Goal: Information Seeking & Learning: Learn about a topic

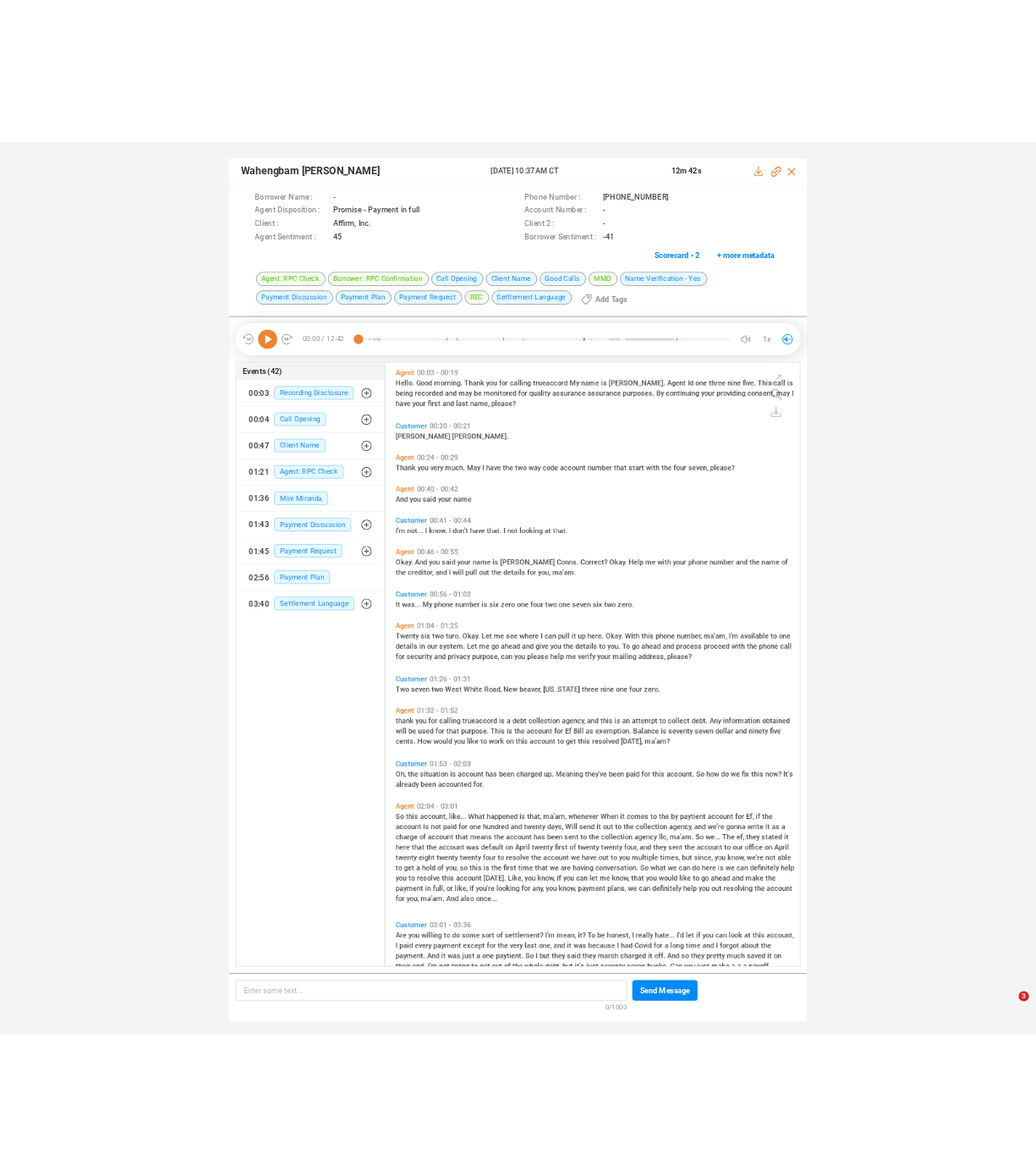
scroll to position [792, 538]
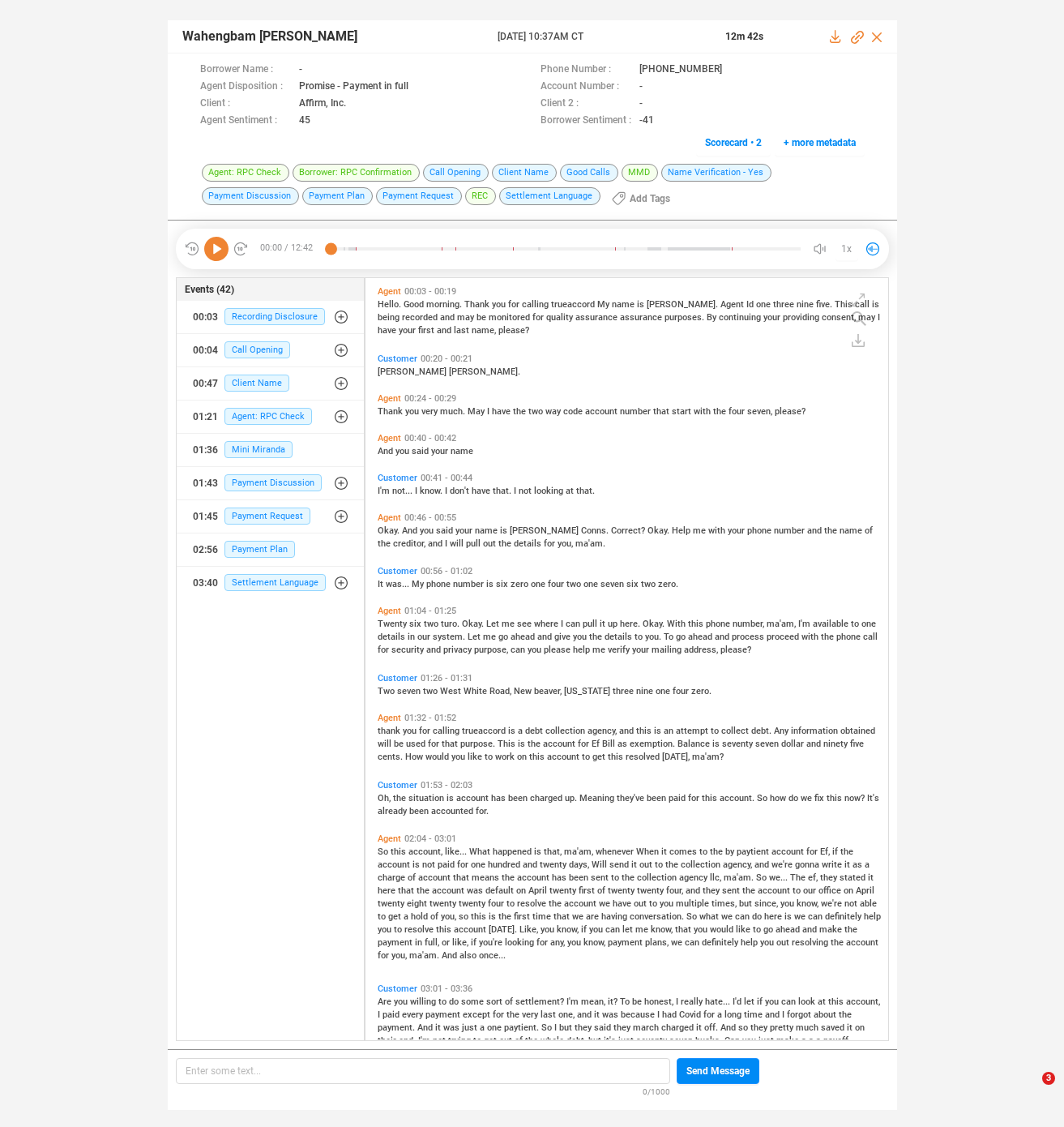
click at [133, 150] on div "Wahengbam [PERSON_NAME] [DATE] 10:37AM CT 12m 42s Borrower Name : - Phone Numbe…" at bounding box center [532, 557] width 1064 height 1114
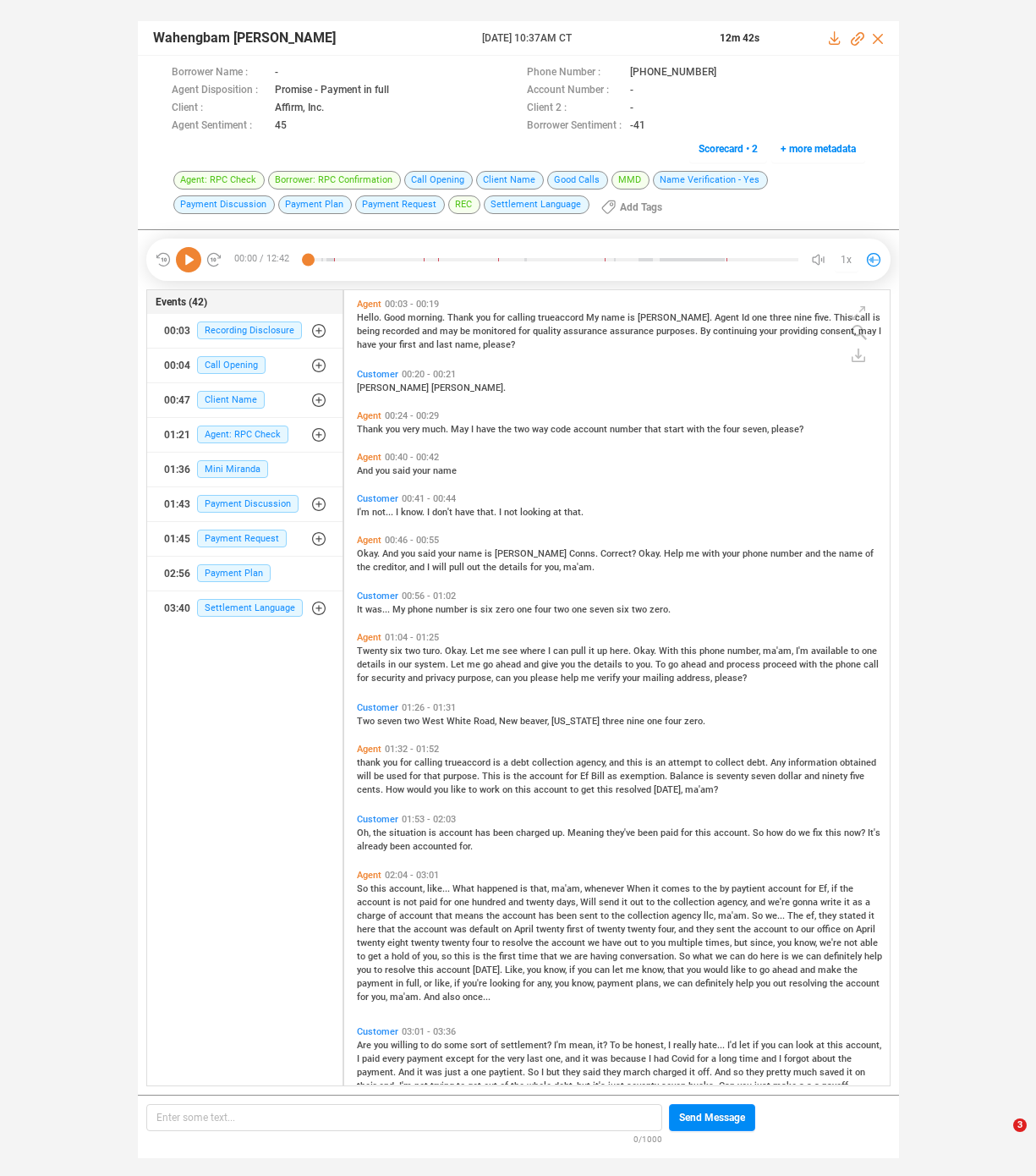
click at [957, 215] on div "Wahengbam [PERSON_NAME] [DATE] 10:37AM CT 12m 42s Borrower Name : - Phone Numbe…" at bounding box center [518, 581] width 1036 height 1163
click at [458, 761] on span "trueaccord" at bounding box center [469, 762] width 48 height 11
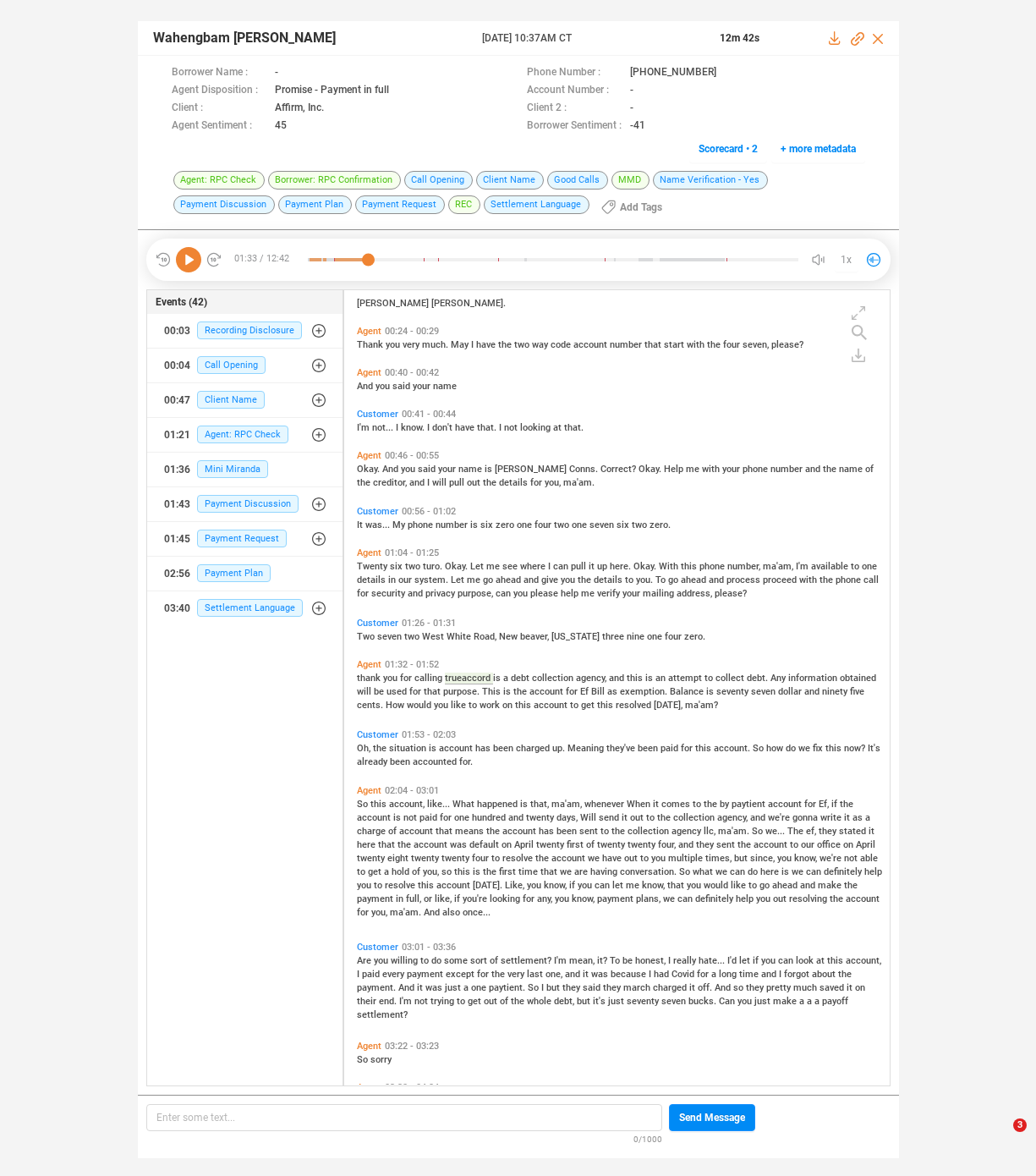
click at [406, 744] on span "situation" at bounding box center [408, 748] width 39 height 11
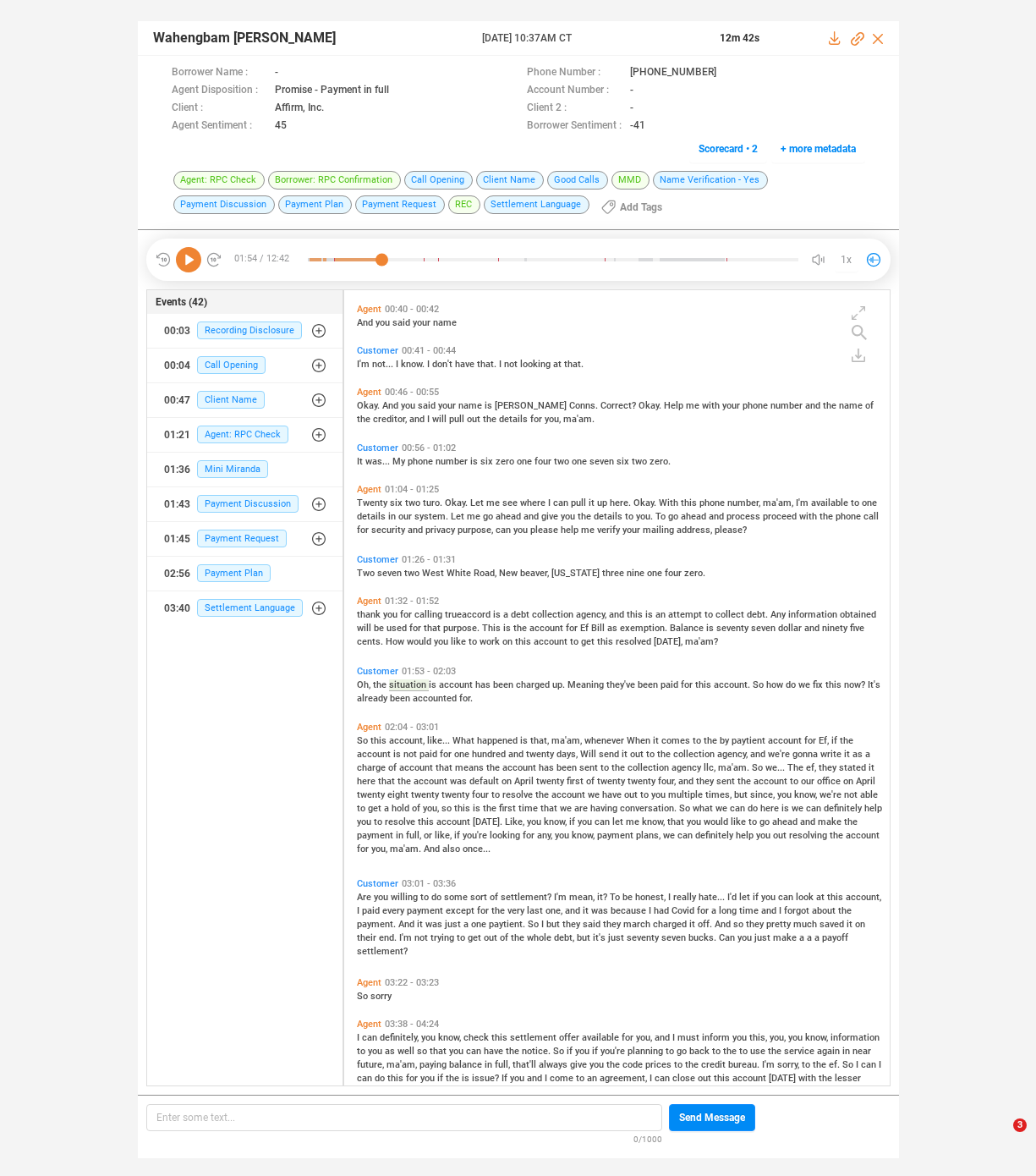
click at [935, 493] on div "Wahengbam [PERSON_NAME] [DATE] 10:37AM CT 12m 42s Borrower Name : - Phone Numbe…" at bounding box center [518, 581] width 1036 height 1163
click at [110, 139] on div "Wahengbam [PERSON_NAME] [DATE] 10:37AM CT 12m 42s Borrower Name : - Phone Numbe…" at bounding box center [518, 581] width 1036 height 1163
click at [181, 257] on icon at bounding box center [188, 259] width 25 height 25
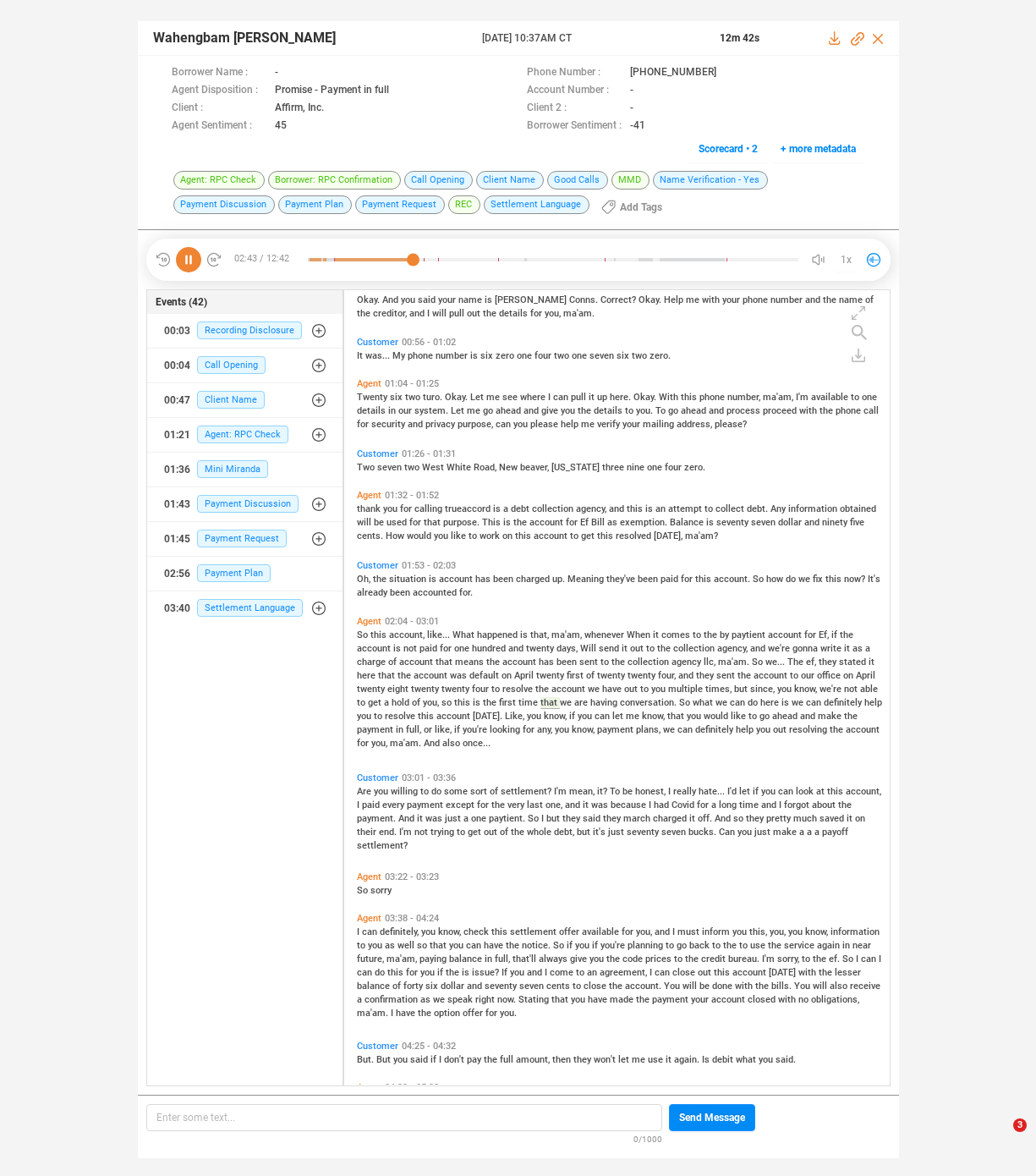
click at [477, 686] on span "four" at bounding box center [482, 688] width 19 height 11
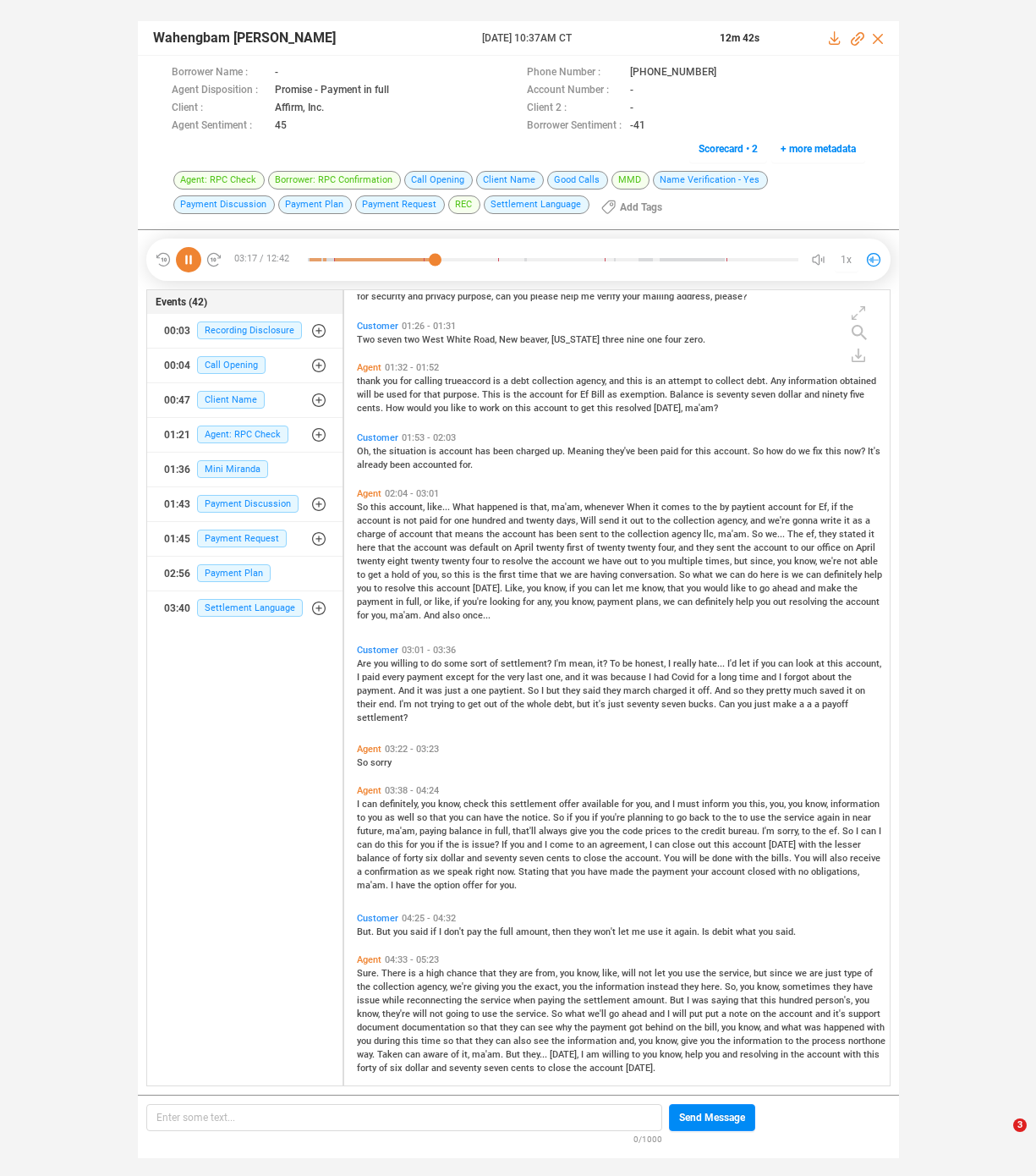
click at [401, 688] on span "And" at bounding box center [407, 690] width 18 height 11
click at [546, 687] on span "but" at bounding box center [554, 690] width 16 height 11
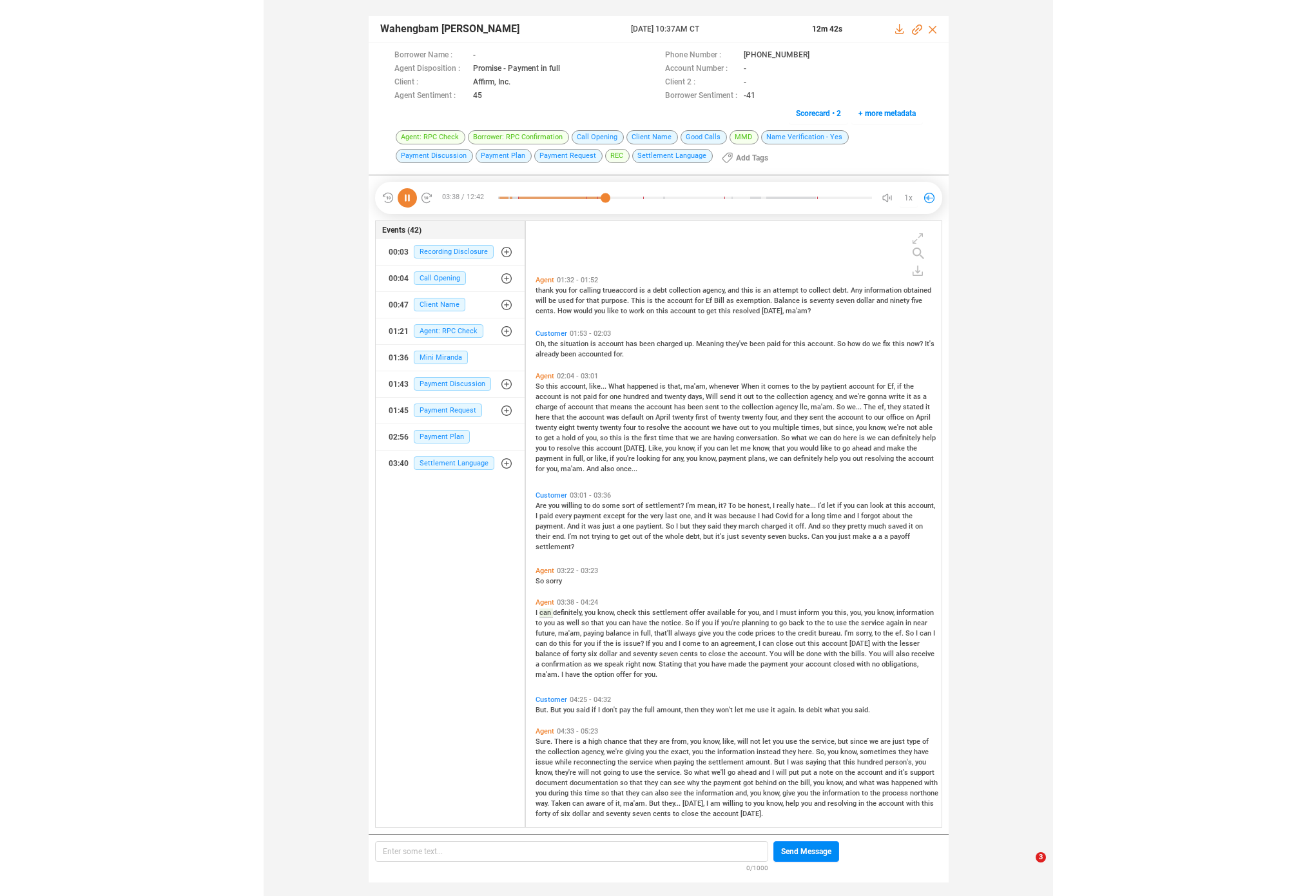
scroll to position [409, 0]
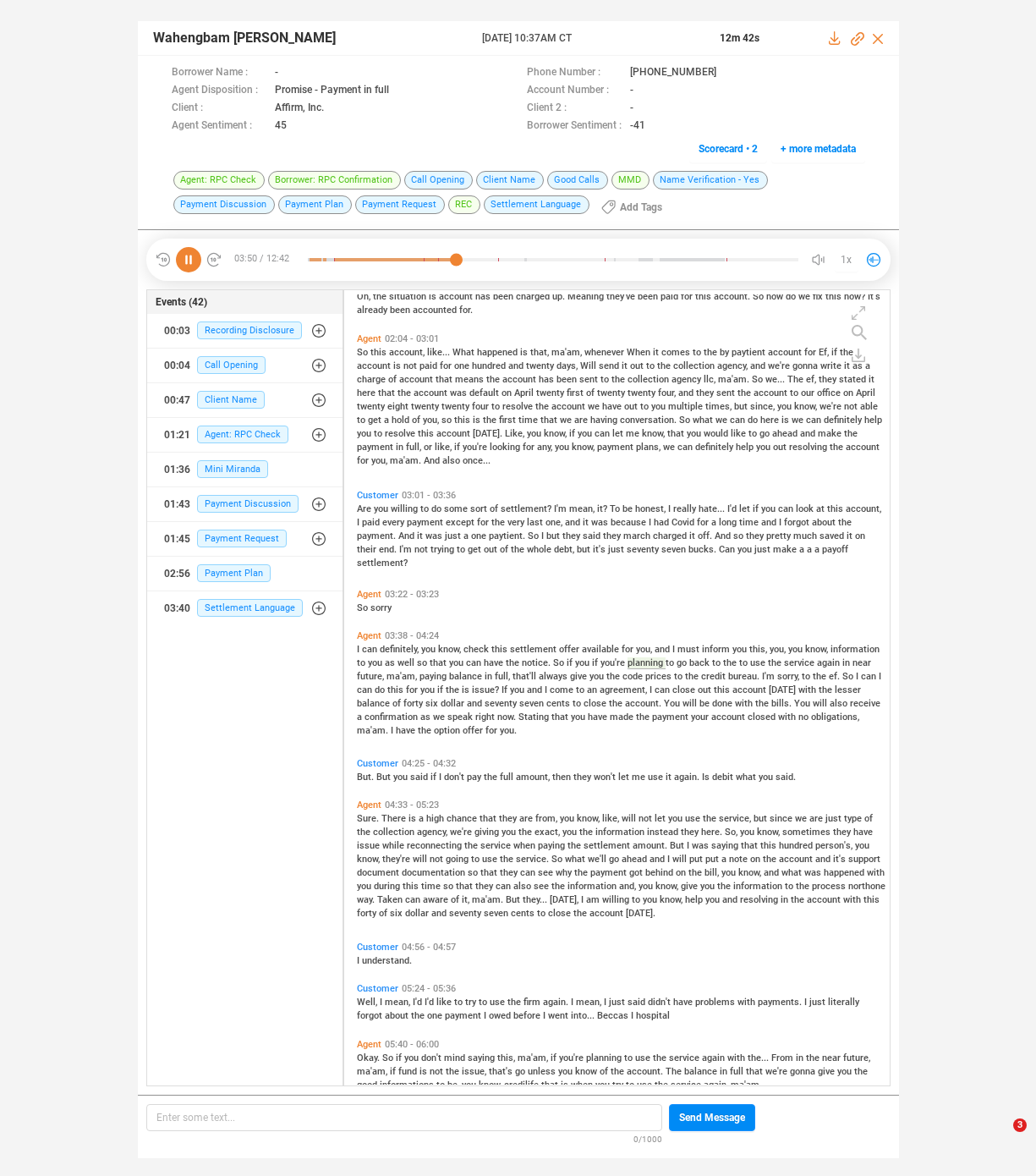
click at [185, 260] on icon at bounding box center [188, 259] width 25 height 25
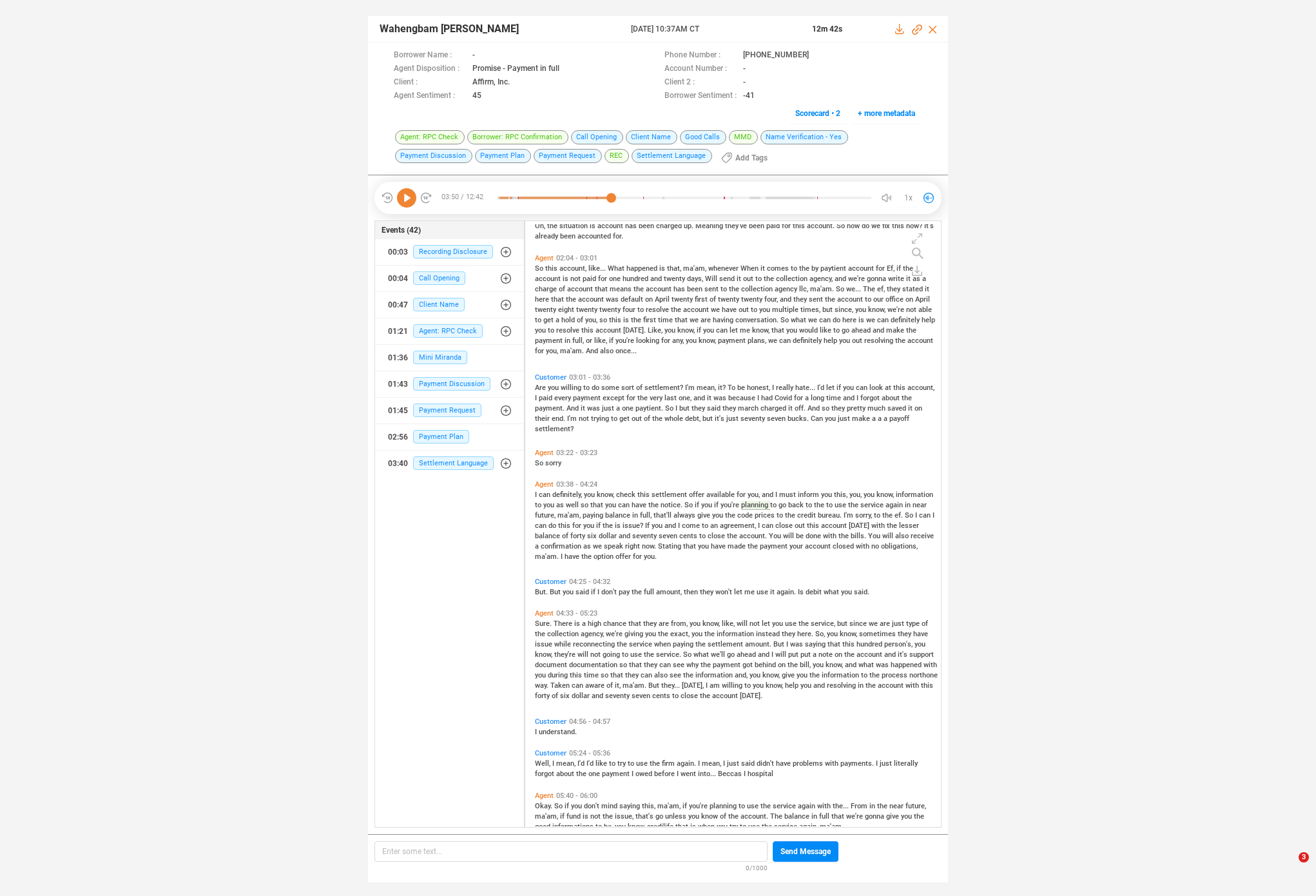
click at [410, 200] on icon at bounding box center [407, 197] width 19 height 19
click at [656, 513] on span "that'll" at bounding box center [663, 515] width 20 height 8
click at [404, 199] on icon at bounding box center [407, 197] width 19 height 19
click at [1009, 488] on div "Wahengbam [PERSON_NAME] [DATE] 10:37AM CT 12m 42s Borrower Name : - Phone Numbe…" at bounding box center [658, 443] width 1316 height 886
click at [664, 300] on span "April" at bounding box center [663, 299] width 17 height 8
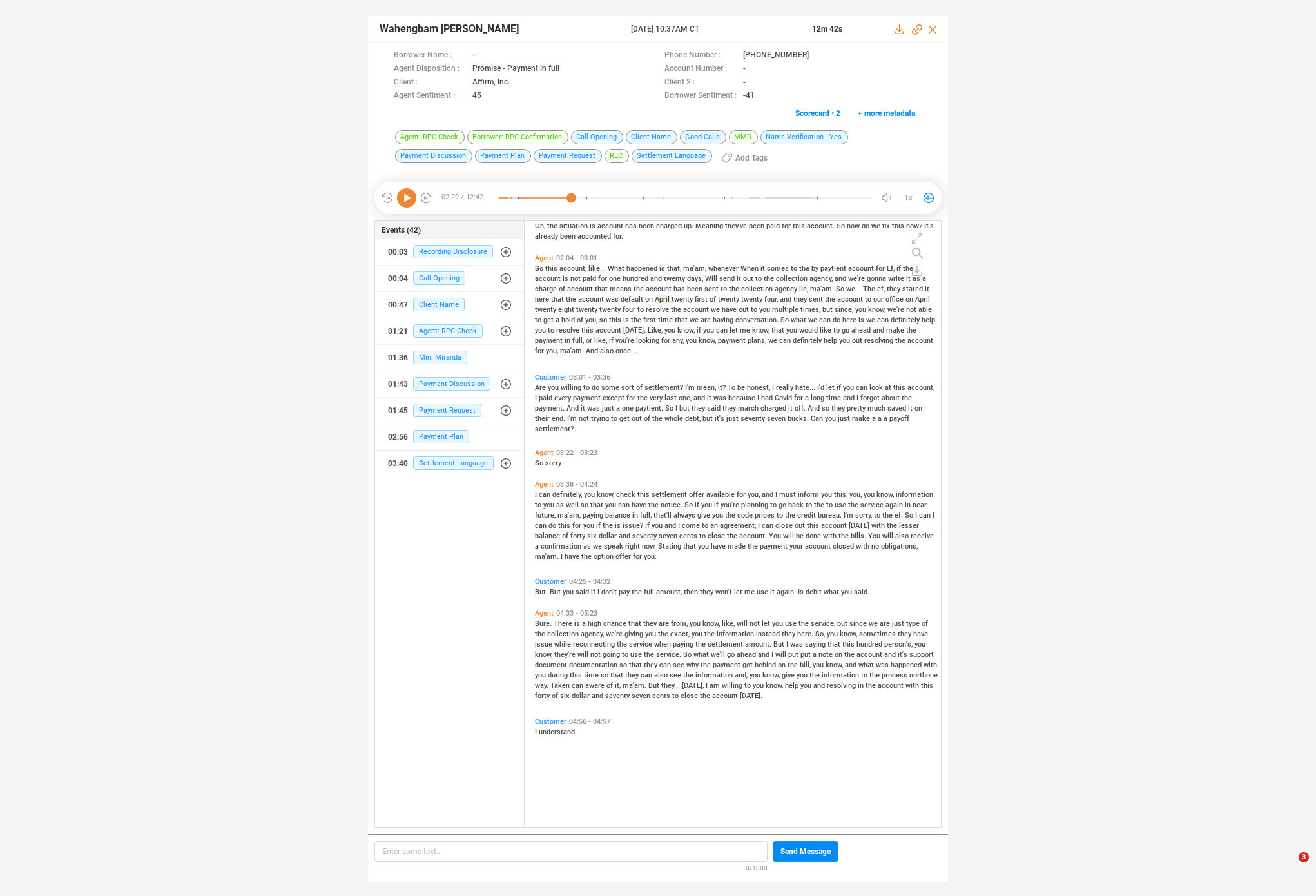
scroll to position [193, 0]
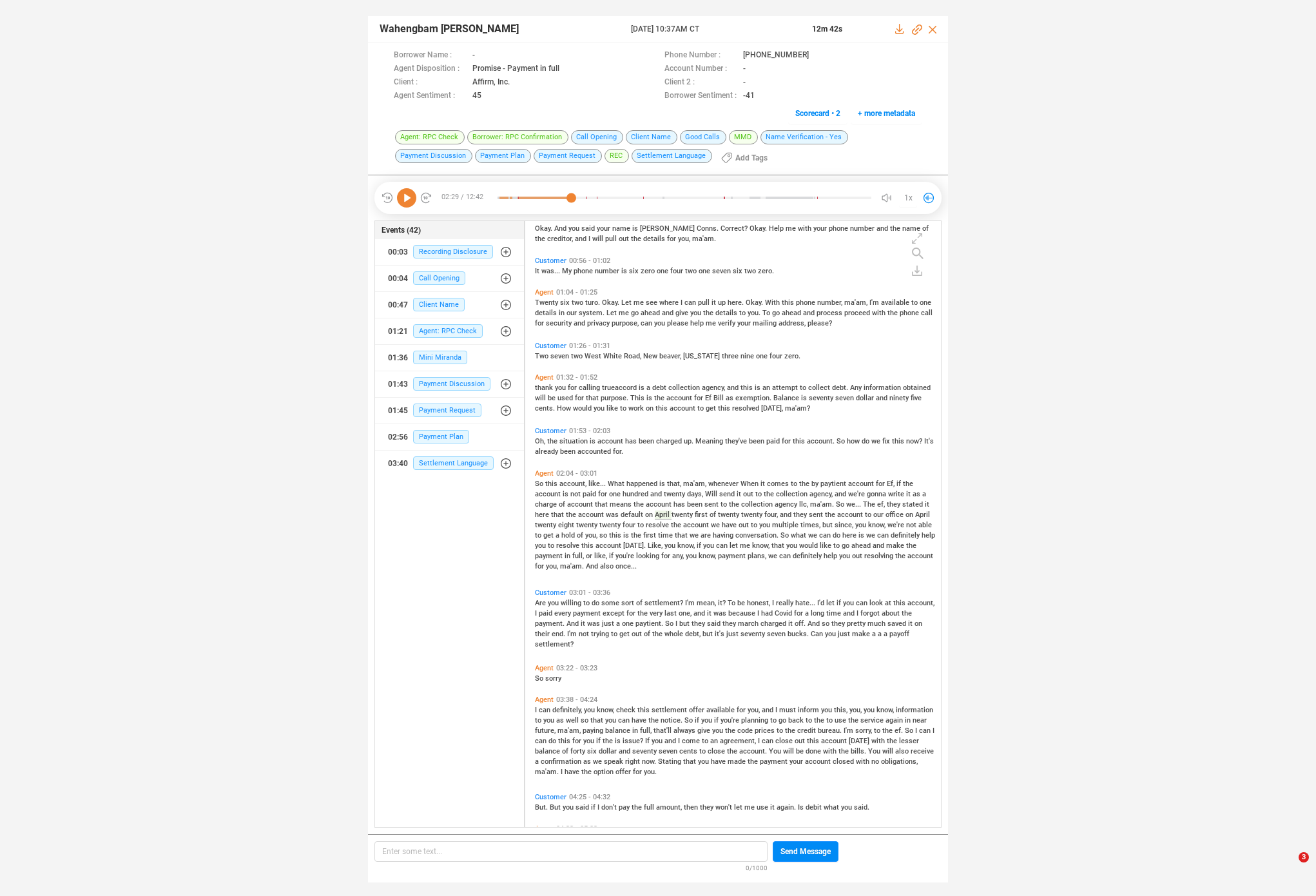
click at [654, 739] on span "you" at bounding box center [658, 740] width 13 height 8
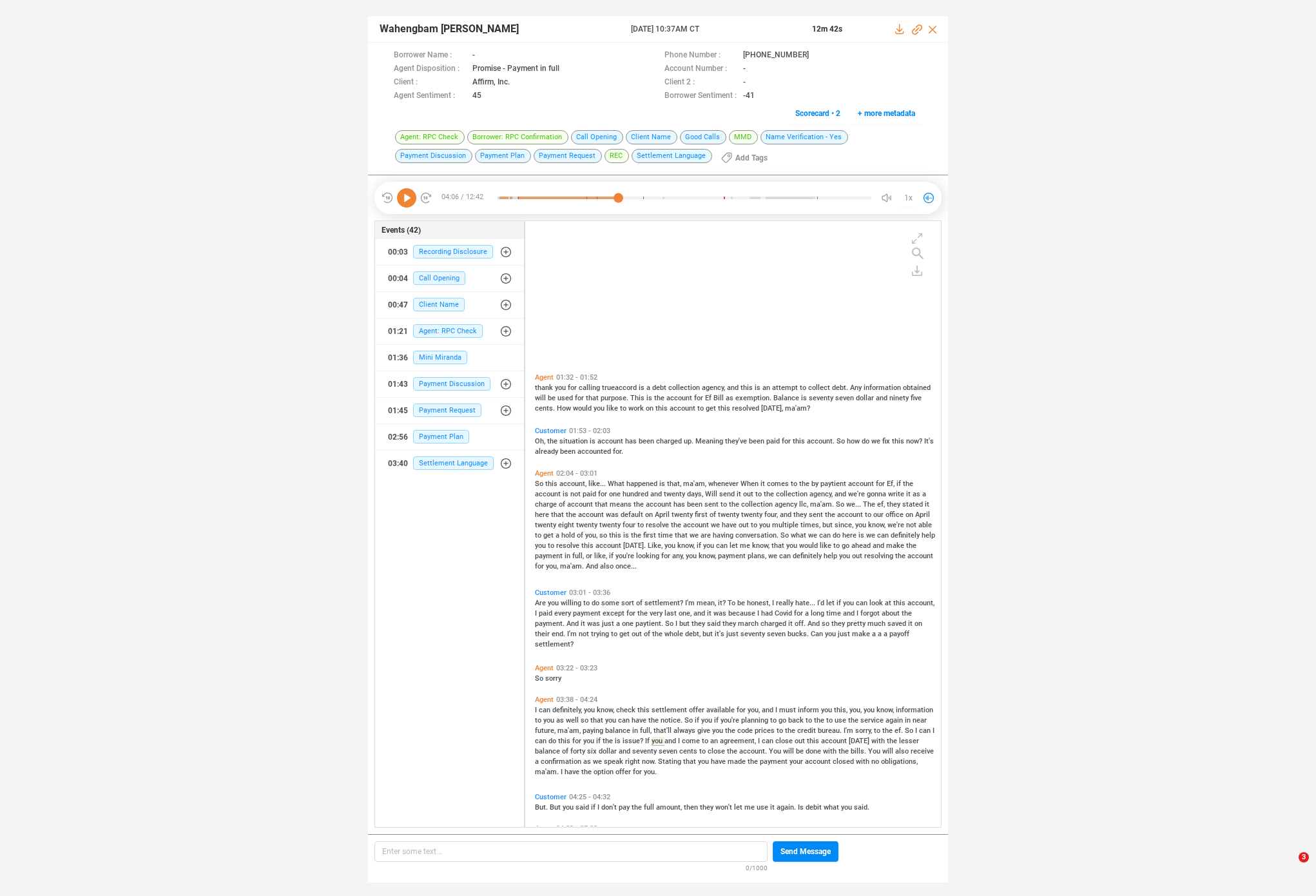
scroll to position [409, 0]
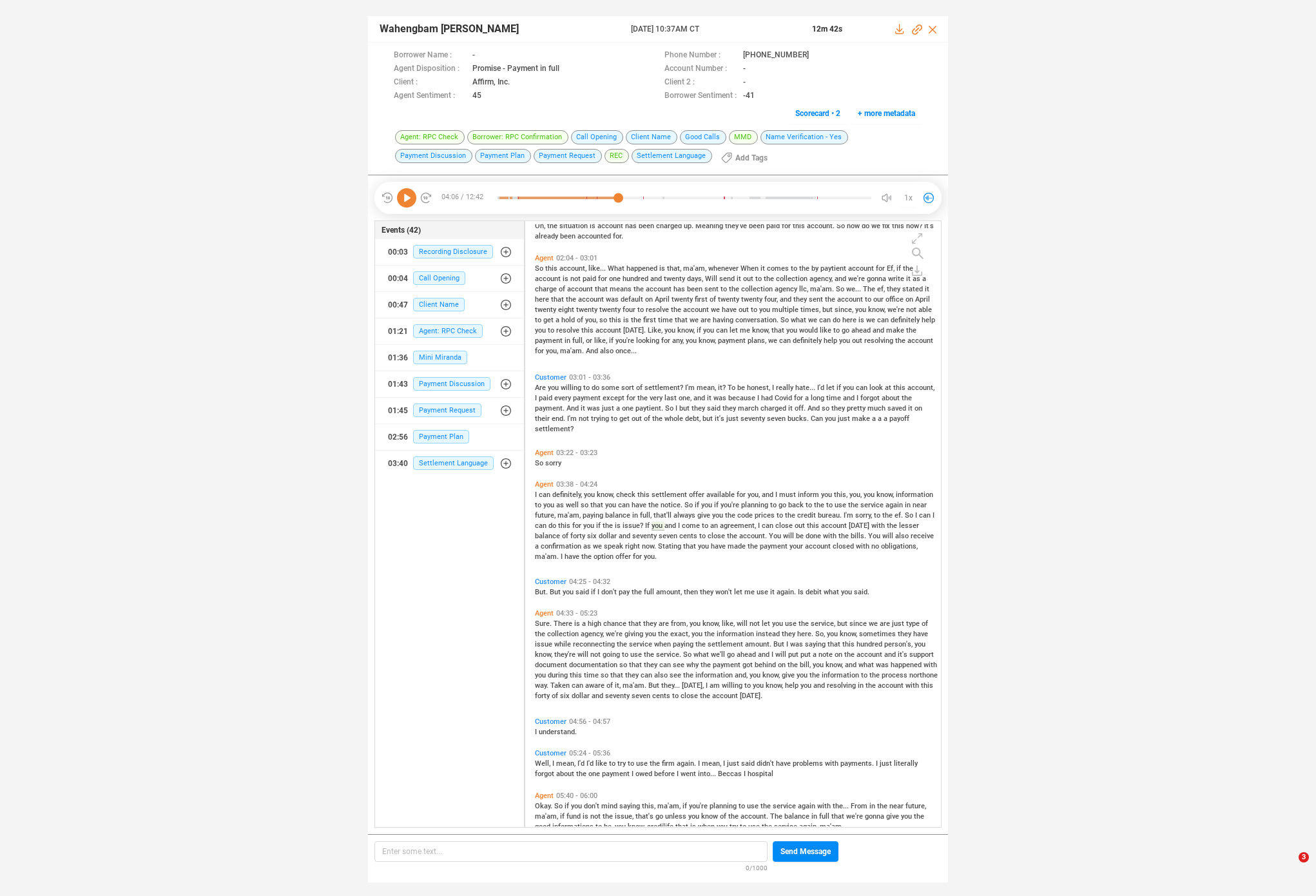
click at [412, 195] on icon at bounding box center [407, 197] width 19 height 19
click at [402, 199] on icon at bounding box center [407, 197] width 19 height 19
click at [649, 334] on span "Like," at bounding box center [656, 330] width 17 height 8
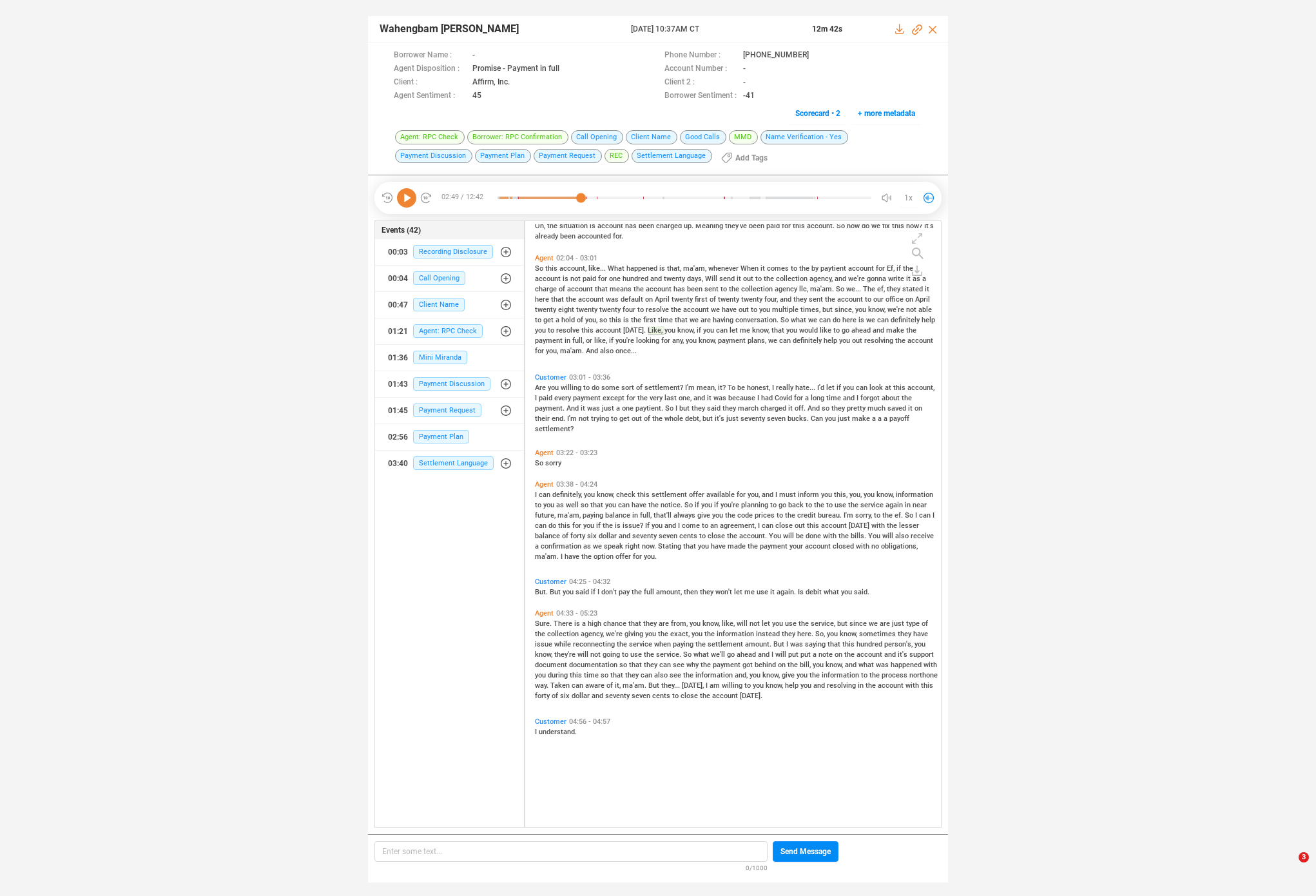
scroll to position [193, 0]
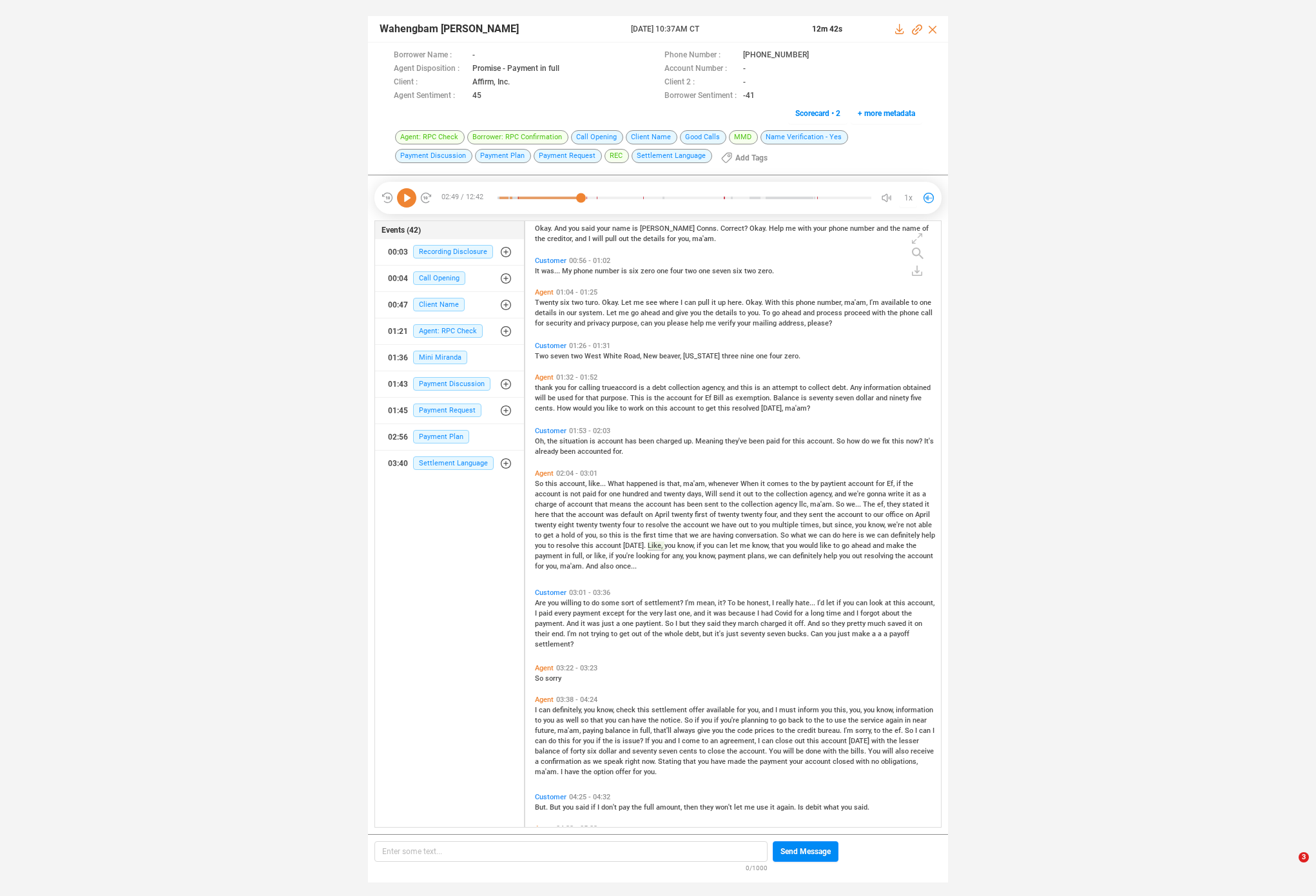
click at [407, 193] on icon at bounding box center [407, 197] width 19 height 19
click at [797, 557] on span "definitely" at bounding box center [808, 555] width 31 height 8
click at [579, 601] on span "willing" at bounding box center [572, 603] width 23 height 8
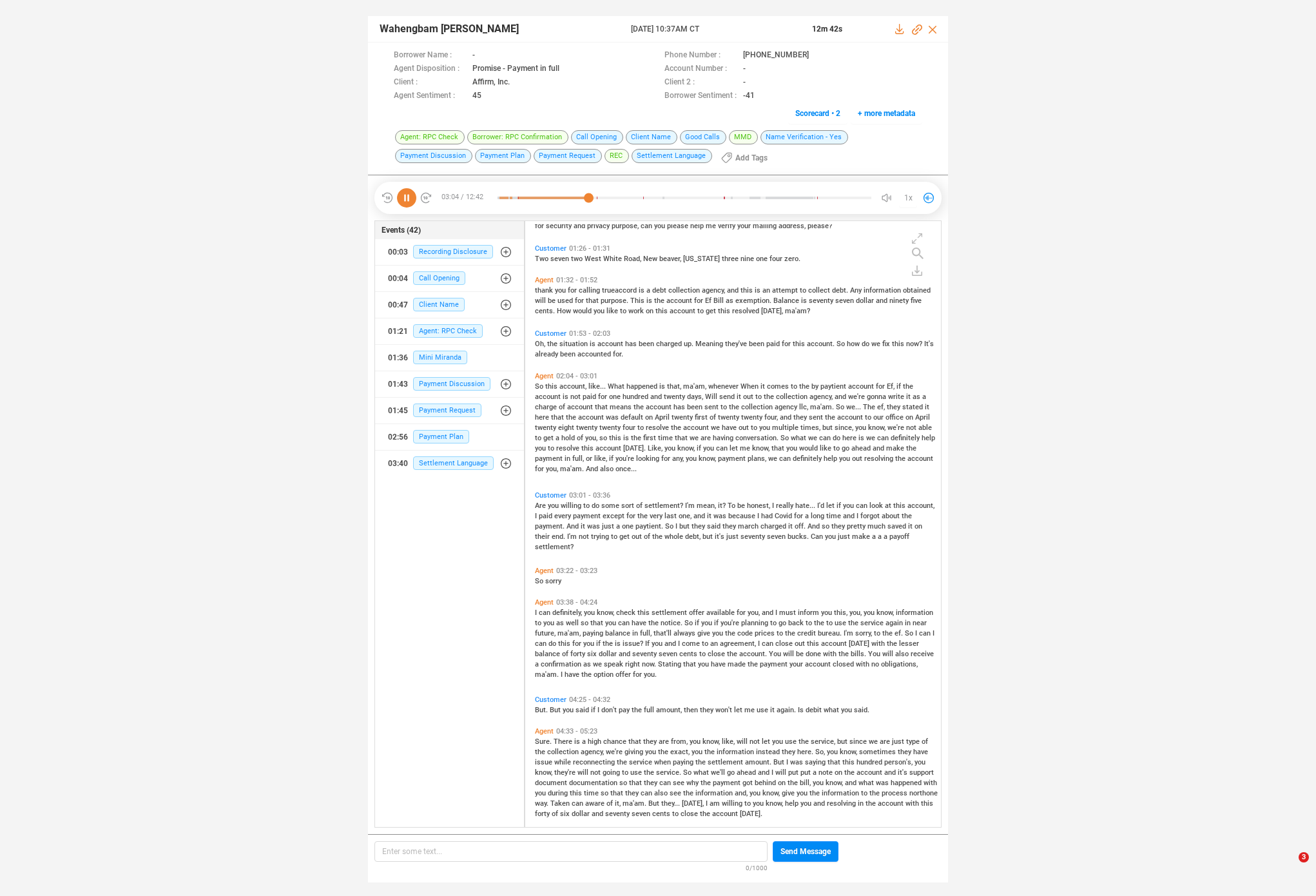
click at [596, 611] on span "you" at bounding box center [590, 612] width 13 height 8
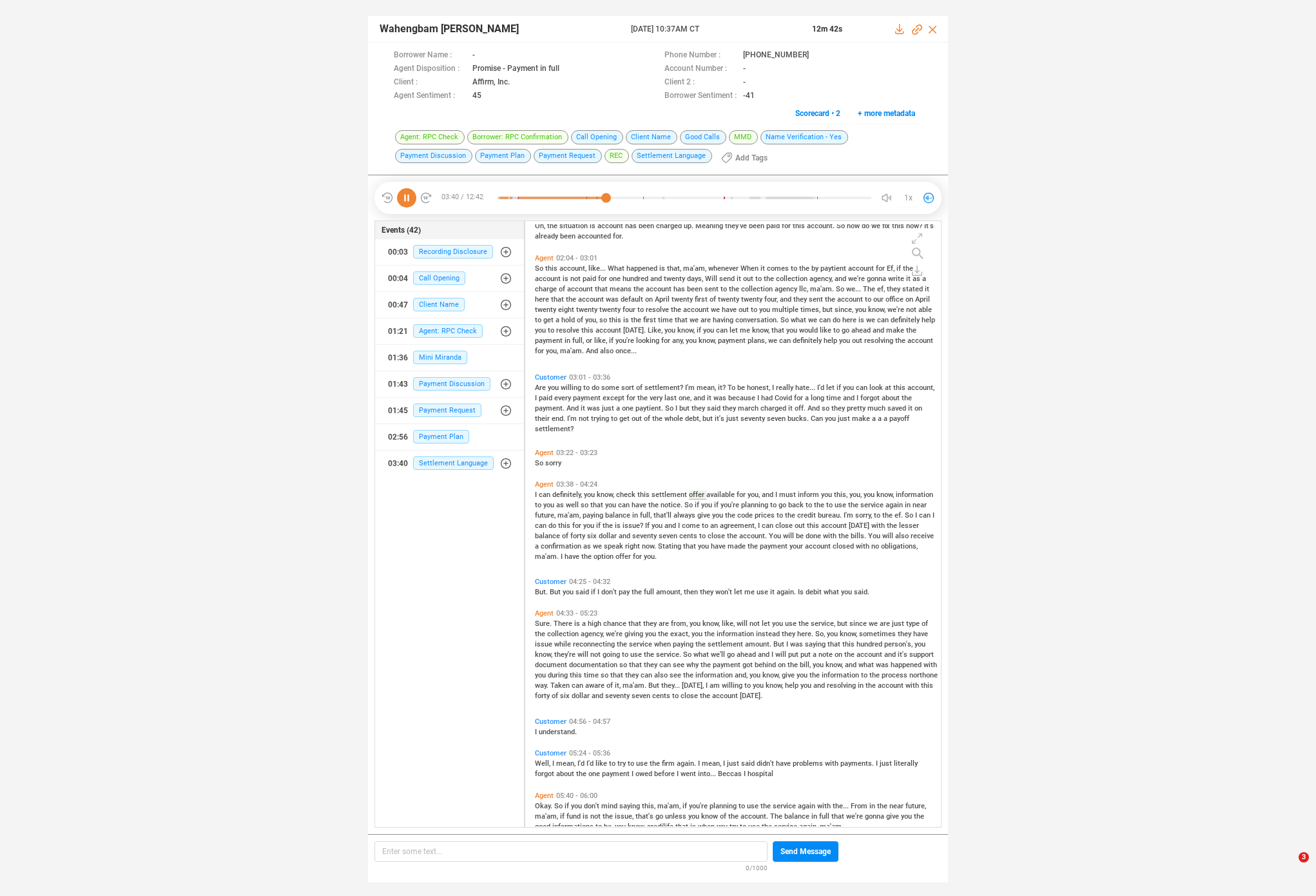
click at [653, 525] on span "you" at bounding box center [658, 525] width 13 height 8
click at [602, 535] on span "dollar" at bounding box center [609, 535] width 20 height 8
click at [786, 537] on span "will" at bounding box center [790, 535] width 13 height 8
click at [538, 589] on span "But." at bounding box center [542, 592] width 15 height 8
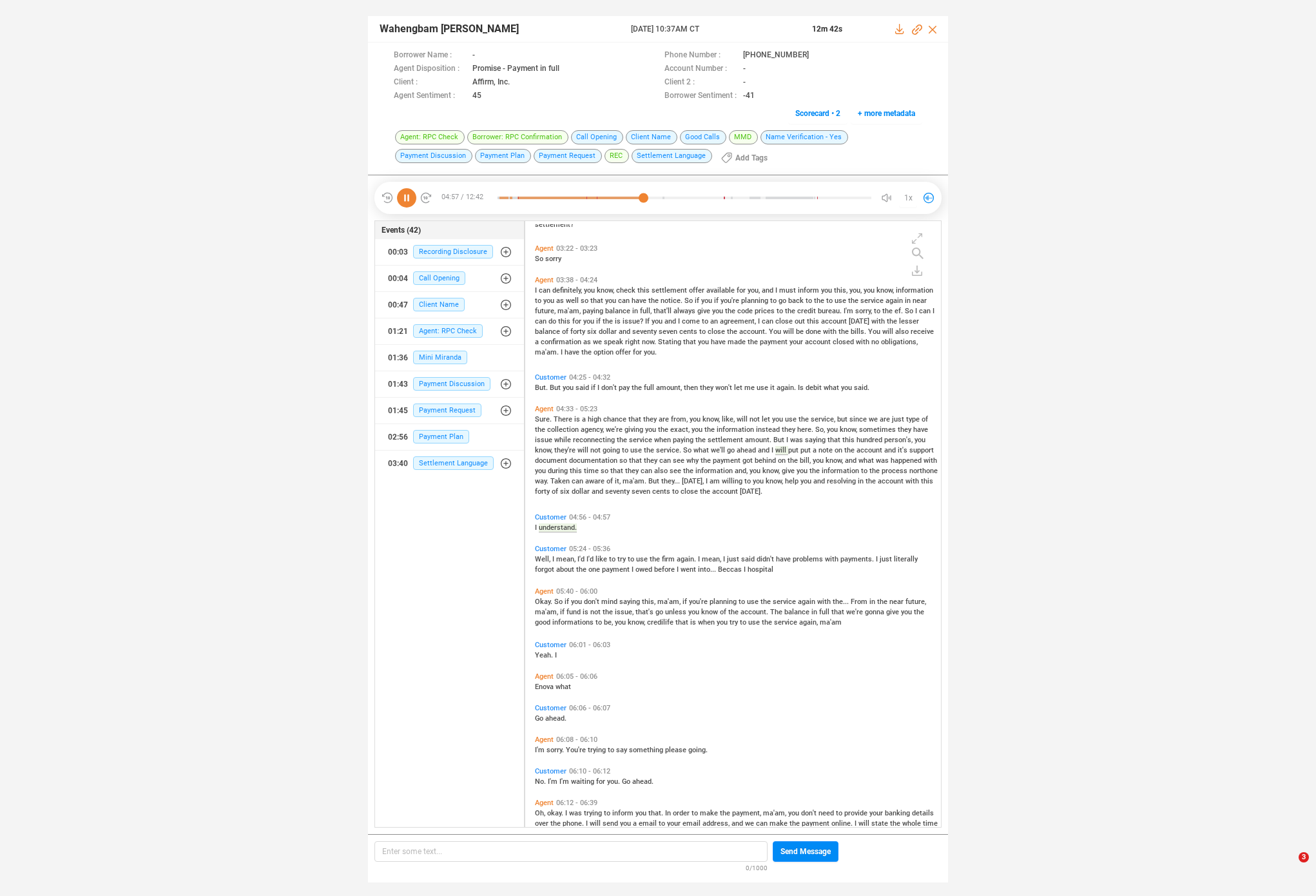
scroll to position [543, 0]
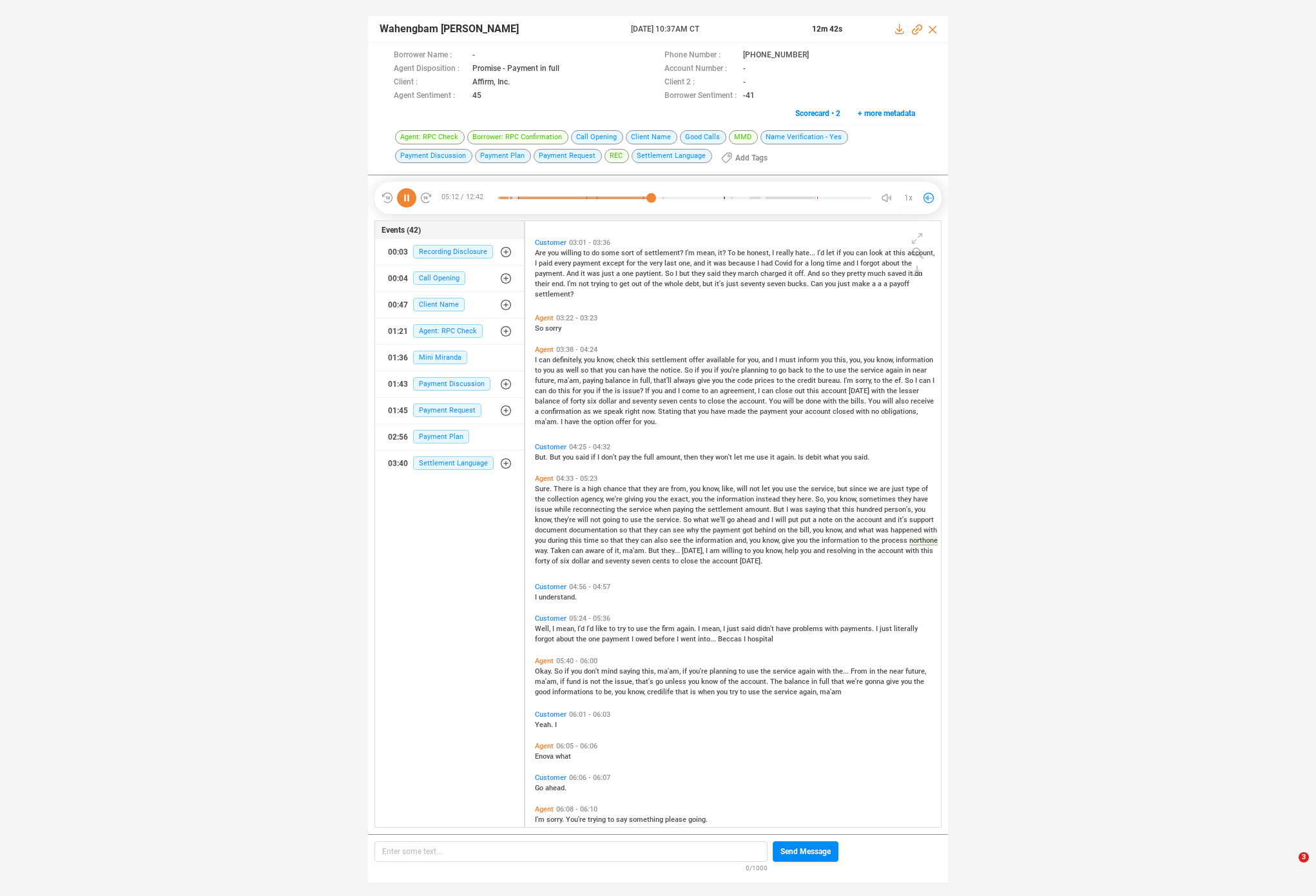
click at [406, 201] on icon at bounding box center [407, 197] width 19 height 19
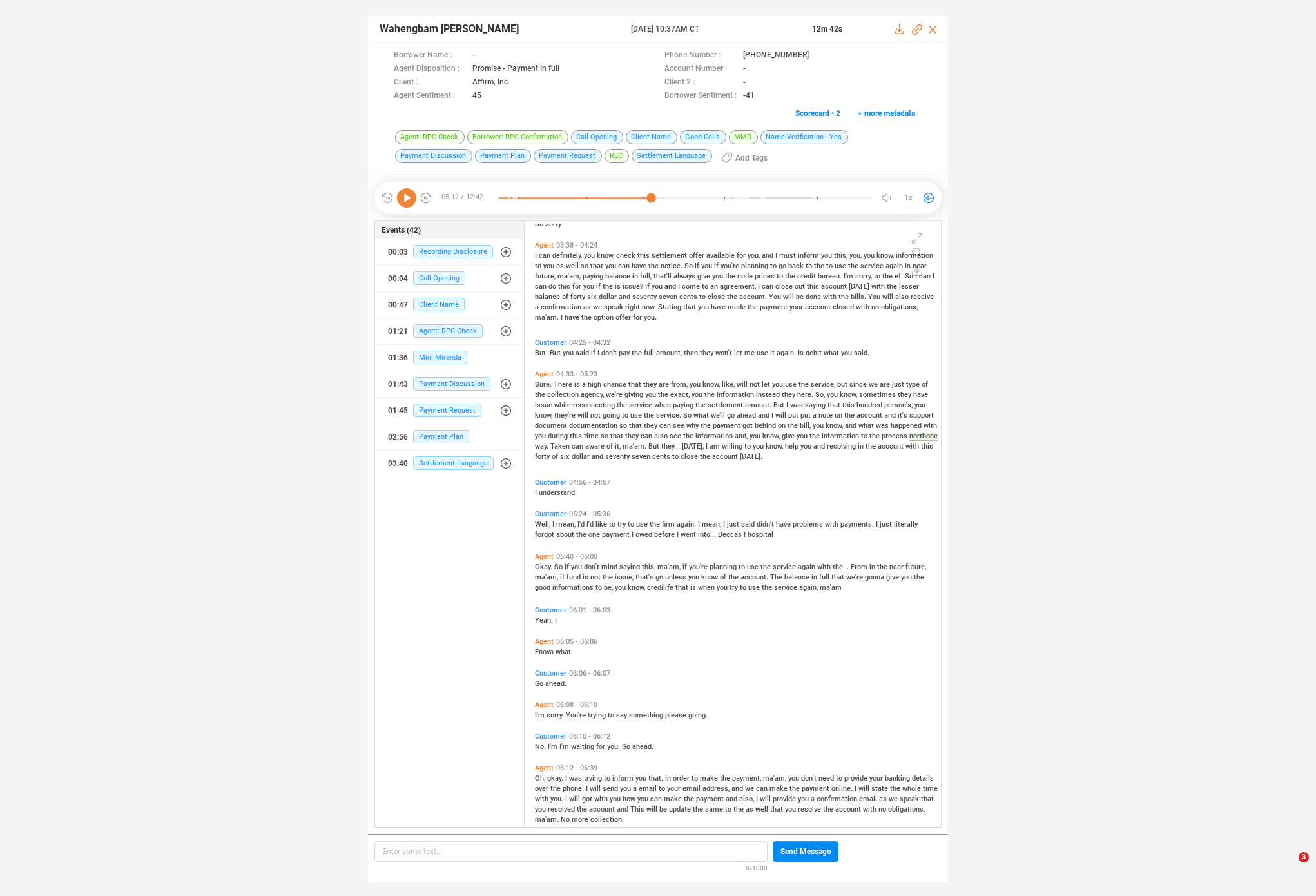
scroll to position [584, 0]
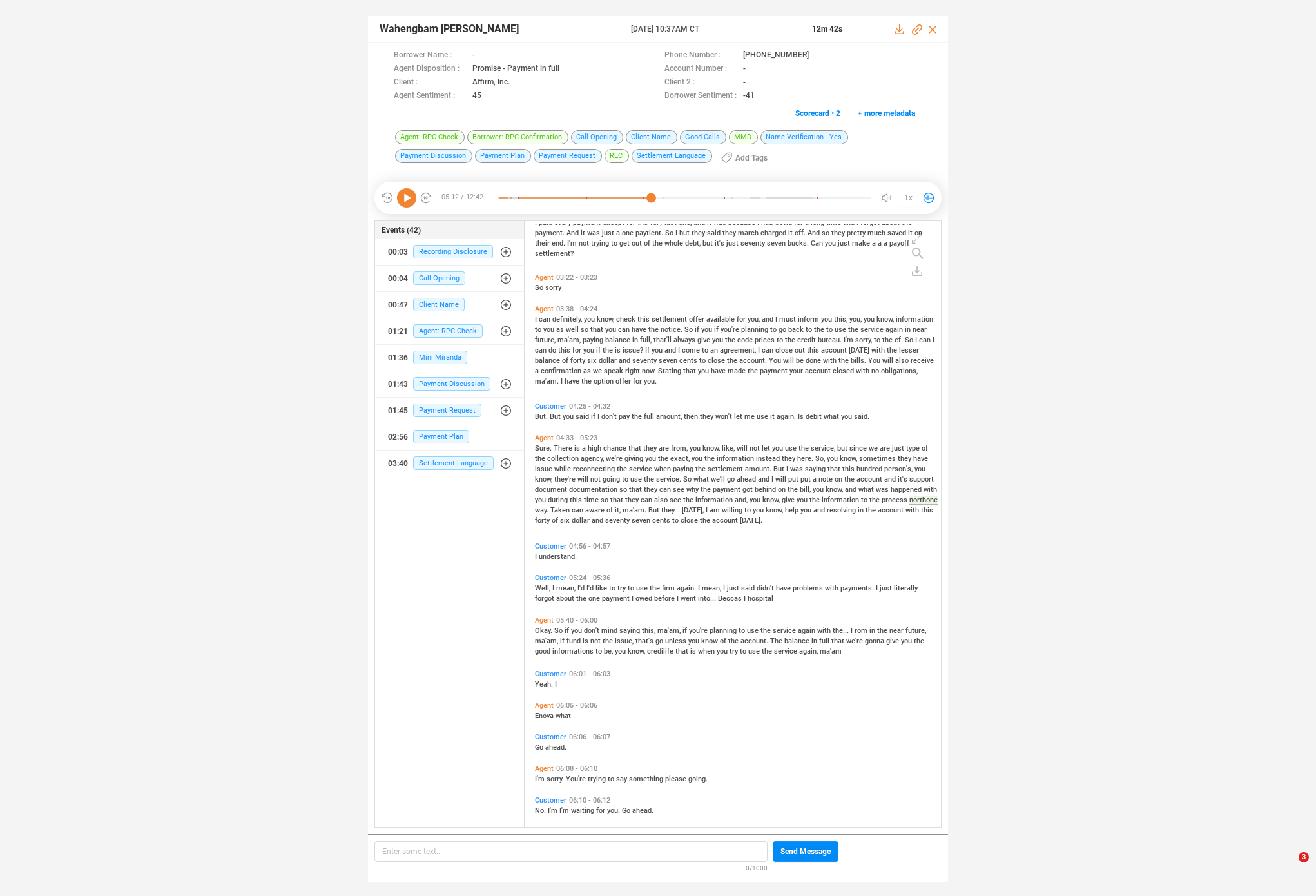
click at [719, 459] on span "information" at bounding box center [737, 458] width 40 height 8
click at [399, 198] on icon at bounding box center [407, 197] width 19 height 19
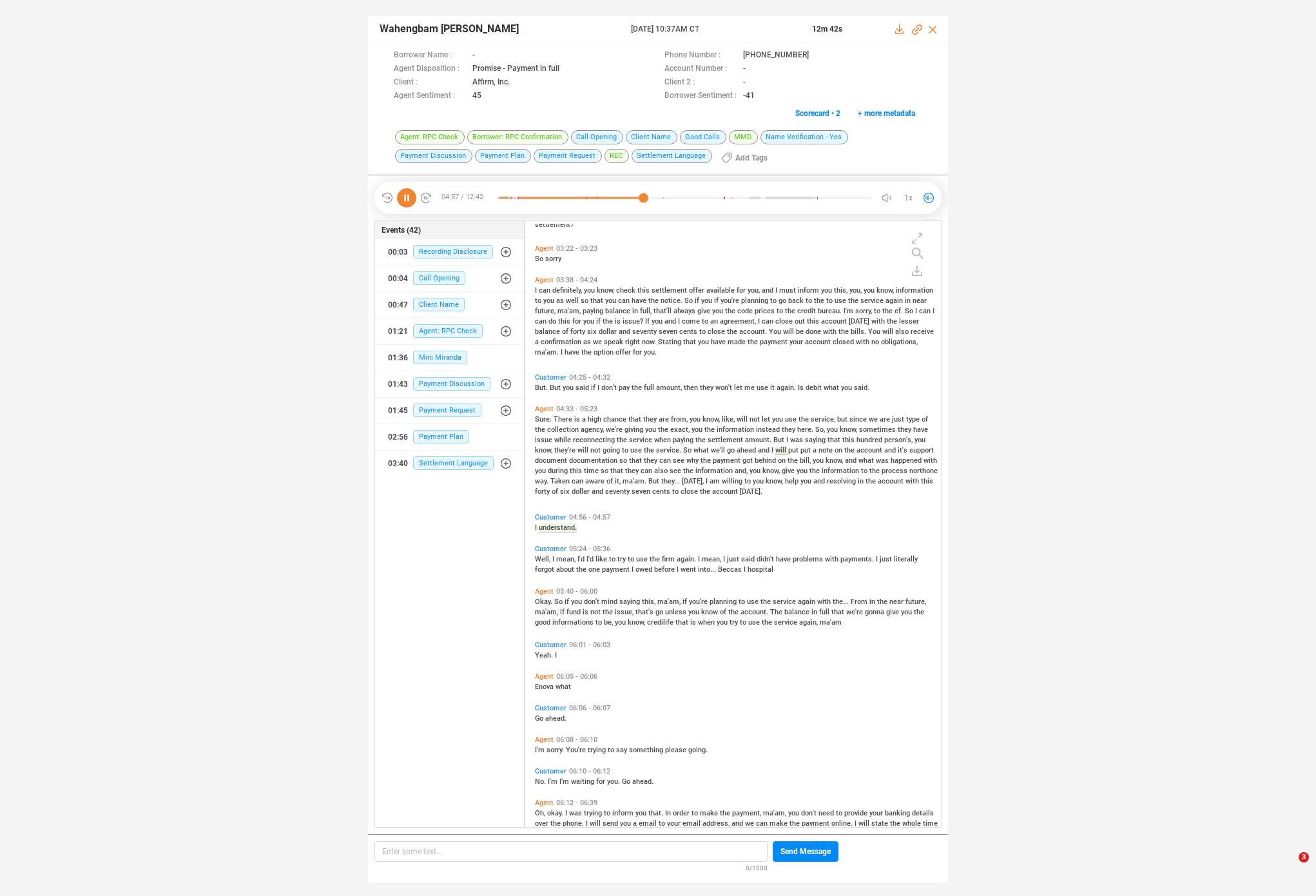
scroll to position [543, 0]
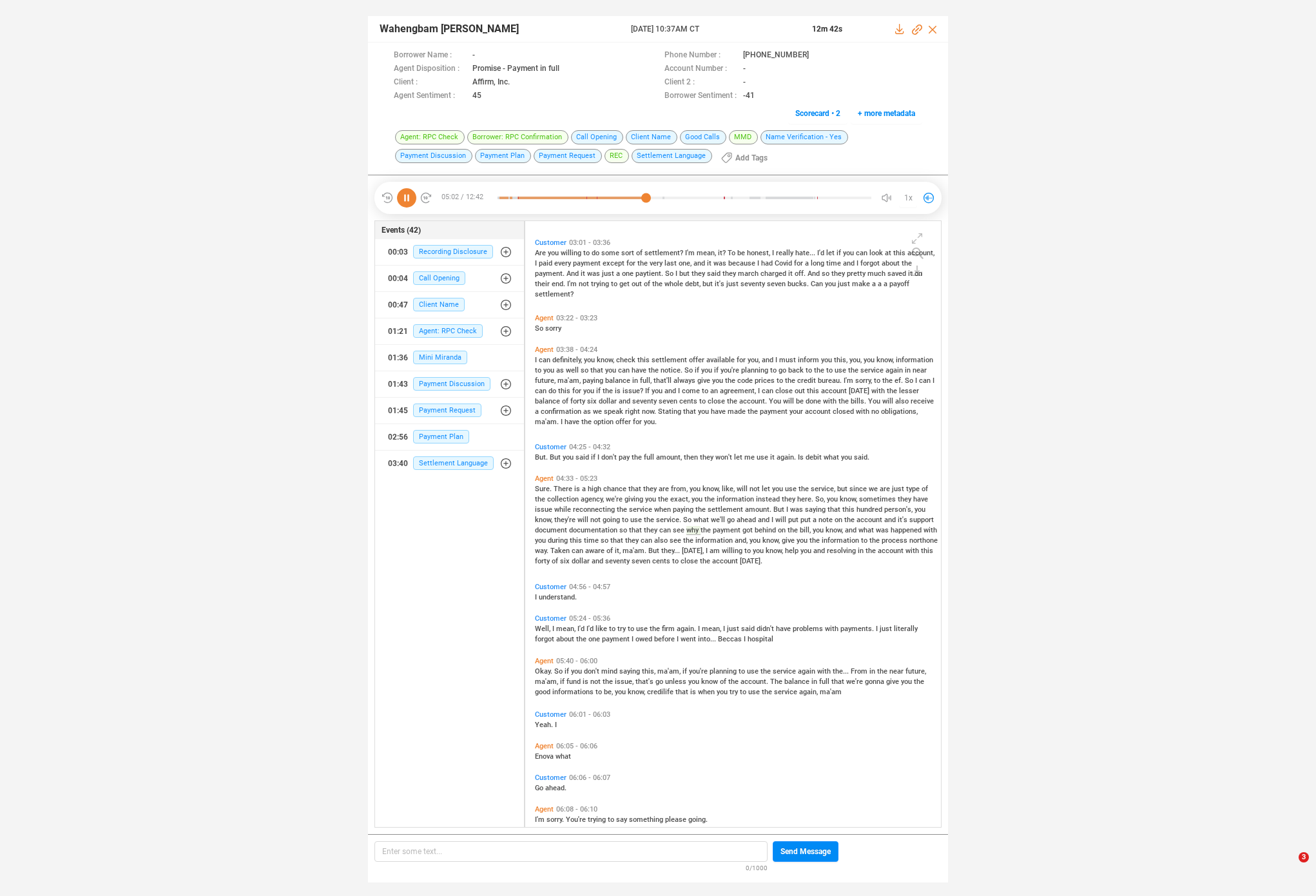
click at [407, 189] on icon at bounding box center [407, 197] width 19 height 19
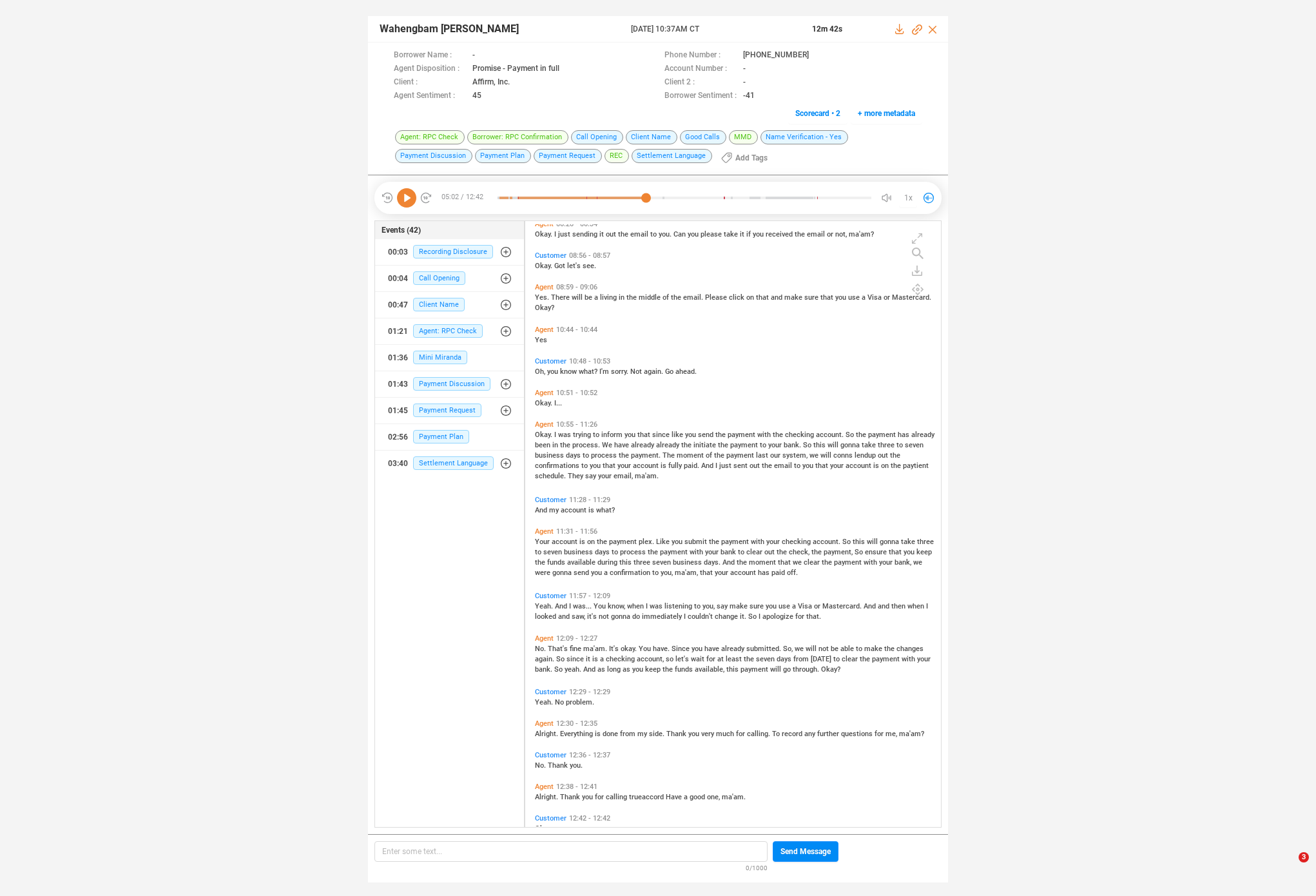
scroll to position [1739, 0]
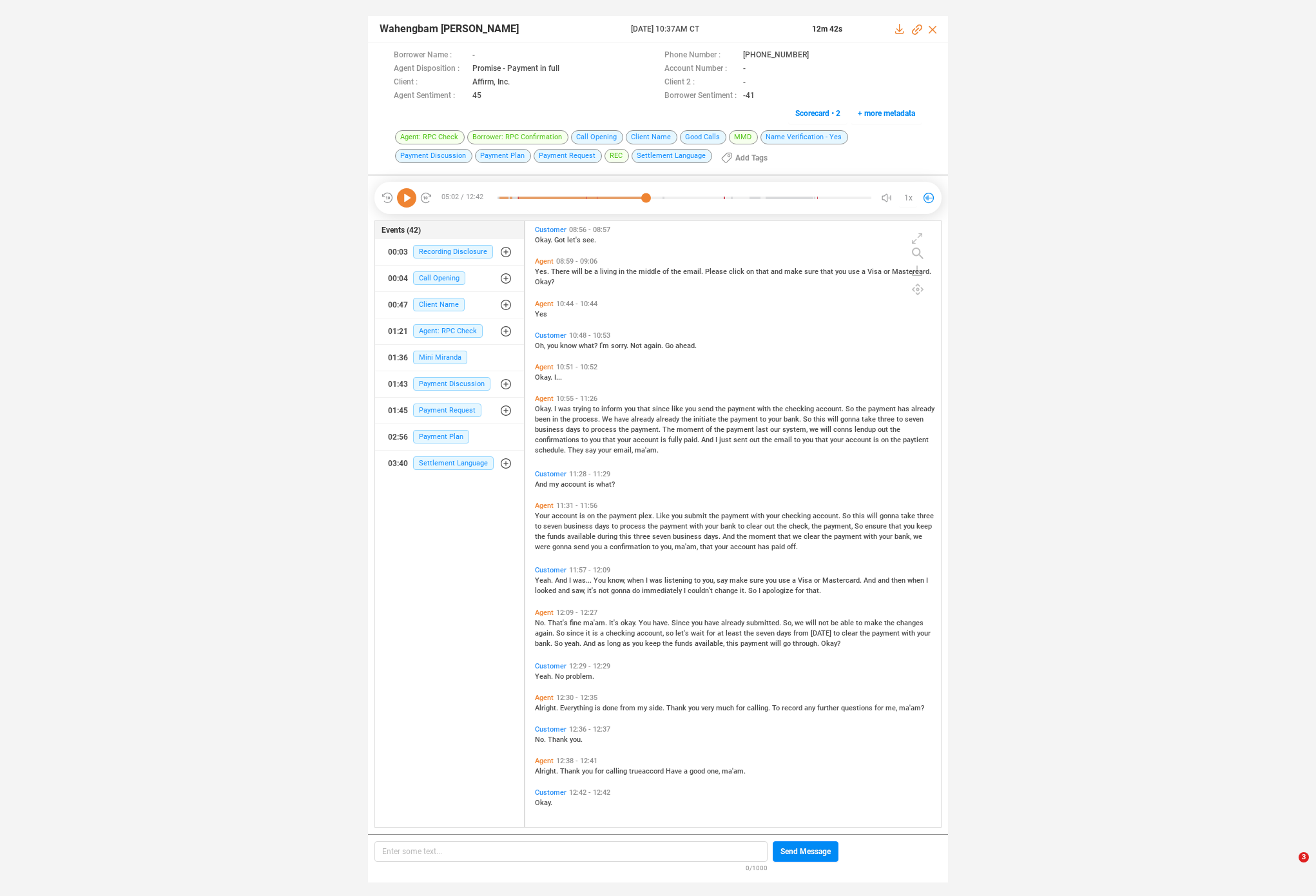
click at [537, 622] on span "No." at bounding box center [541, 622] width 13 height 8
click at [541, 514] on span "Your" at bounding box center [543, 516] width 17 height 8
click at [402, 189] on icon at bounding box center [407, 197] width 19 height 19
click at [558, 624] on span "That's" at bounding box center [559, 622] width 22 height 8
click at [594, 578] on span "You" at bounding box center [601, 580] width 14 height 8
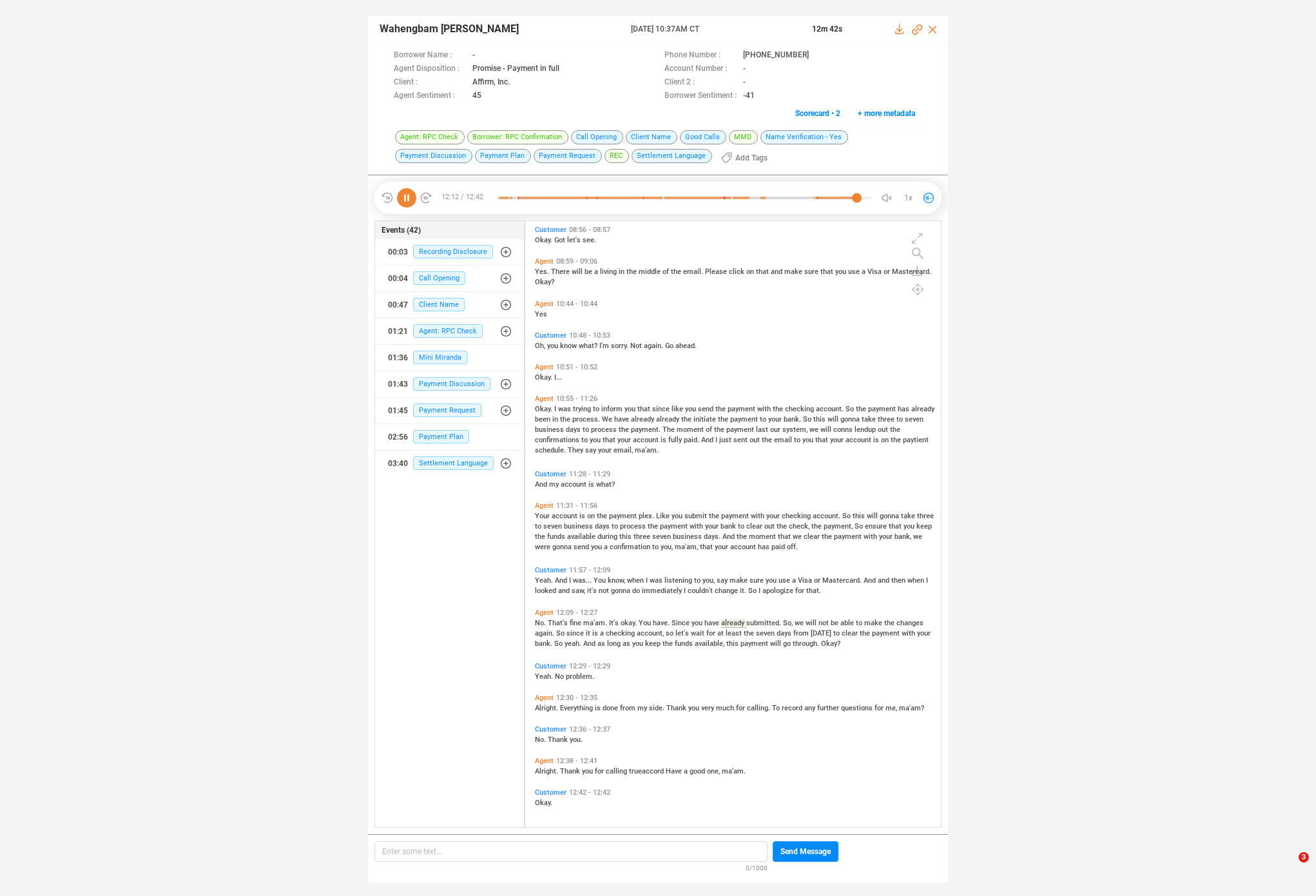
click at [551, 707] on span "Alright." at bounding box center [547, 707] width 25 height 8
click at [572, 418] on span "process." at bounding box center [587, 418] width 30 height 8
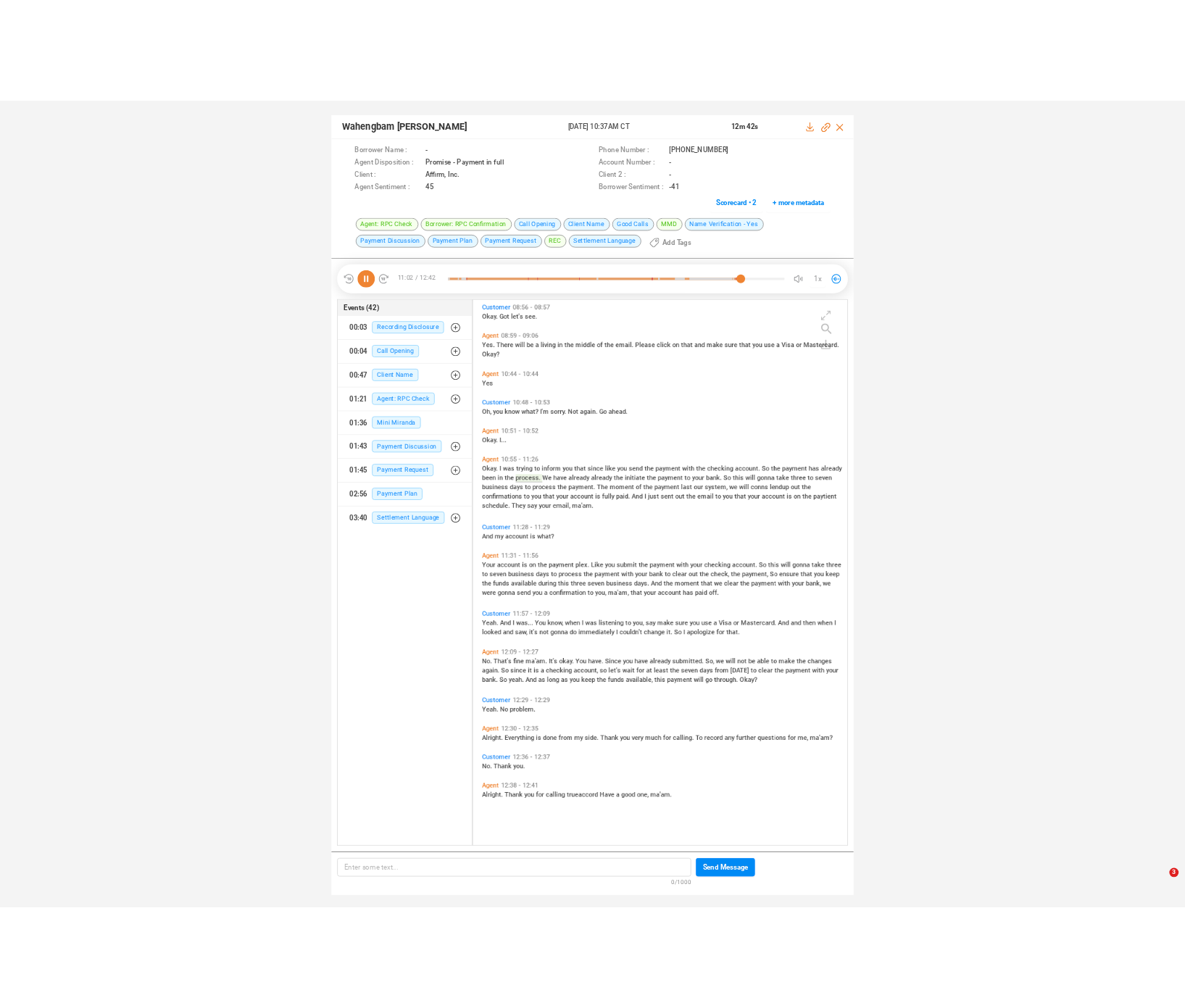
scroll to position [1846, 0]
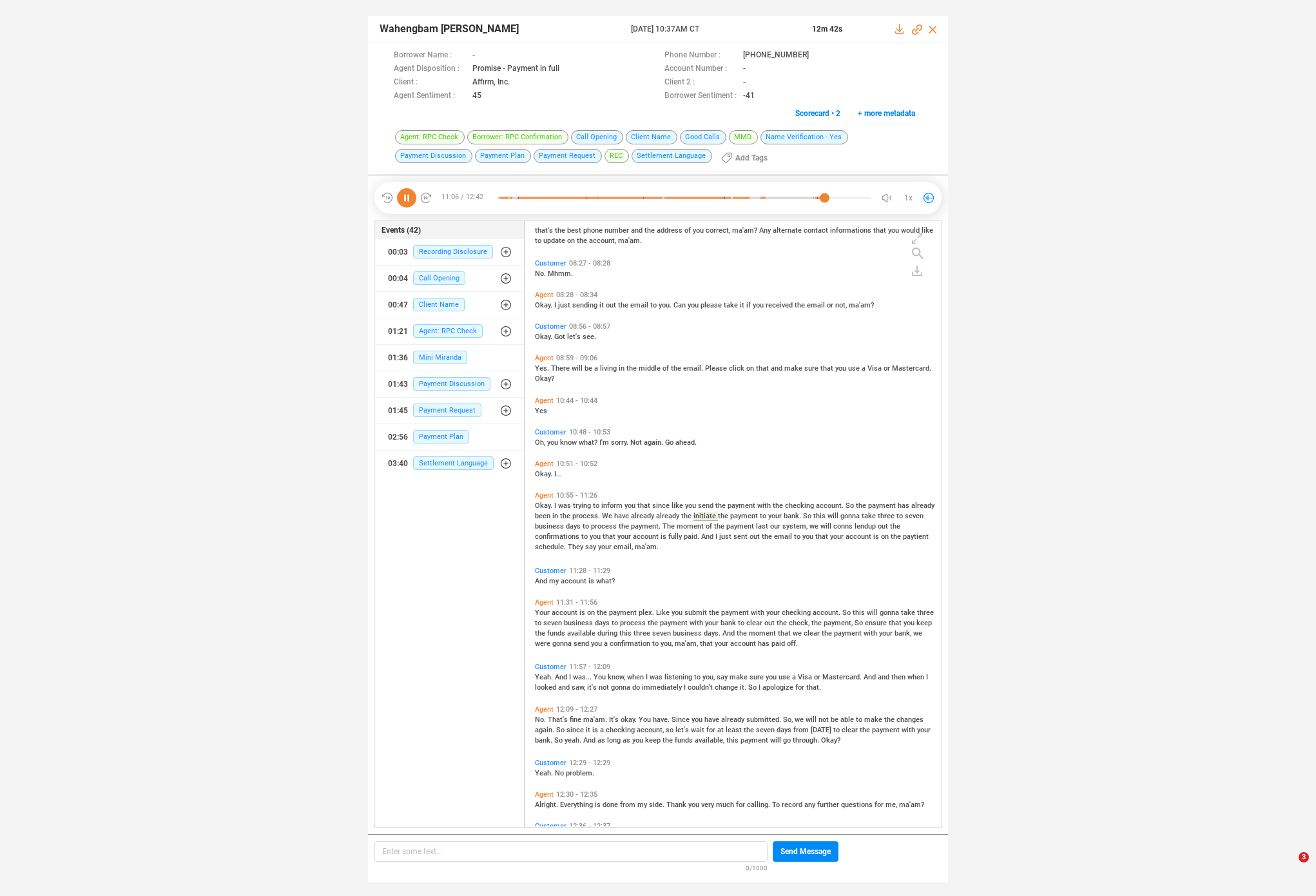
click at [668, 526] on span "The" at bounding box center [669, 526] width 14 height 8
click at [724, 537] on span "just" at bounding box center [726, 536] width 14 height 8
click at [410, 193] on icon at bounding box center [407, 197] width 19 height 19
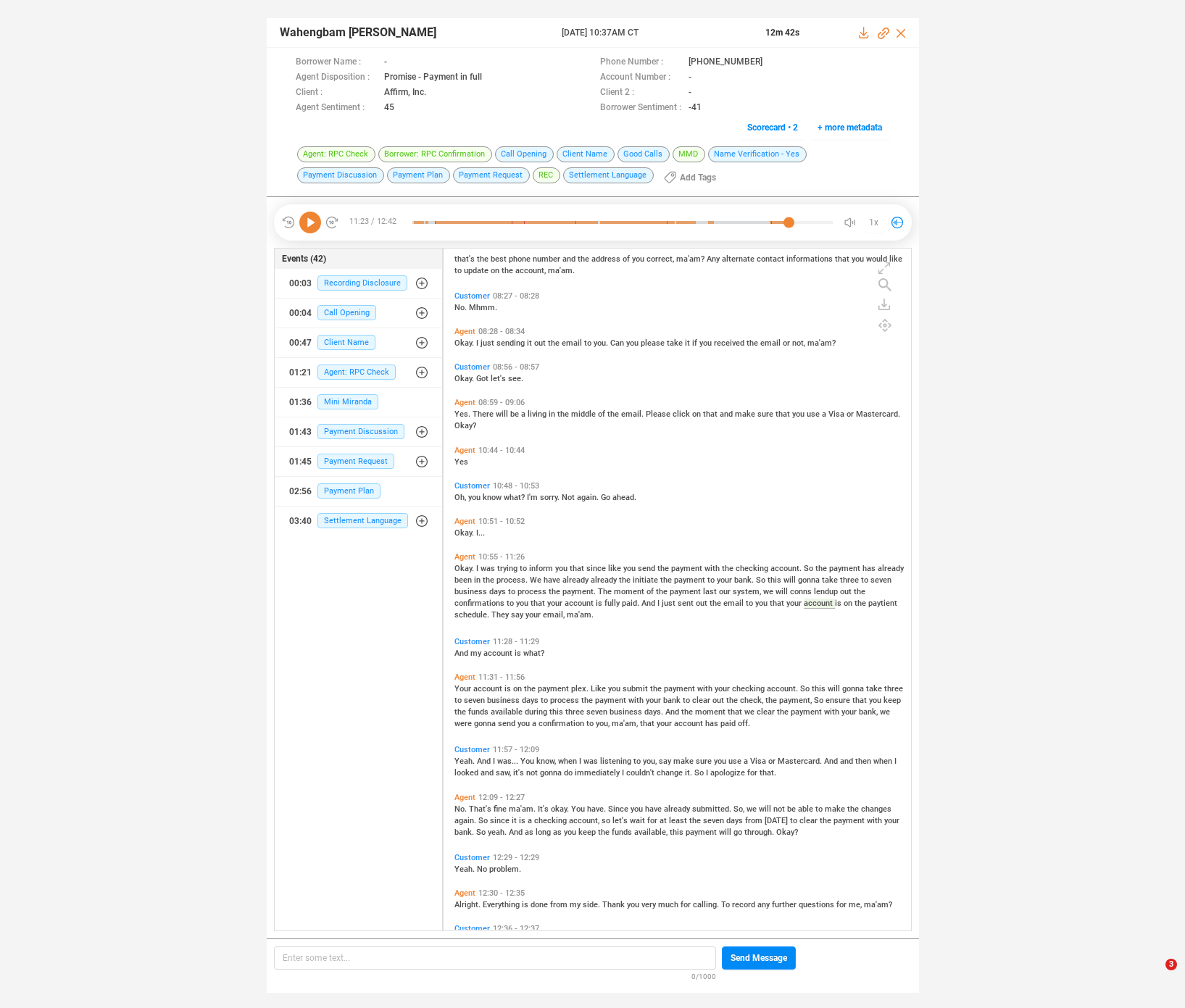
scroll to position [679, 461]
